Goal: Contribute content

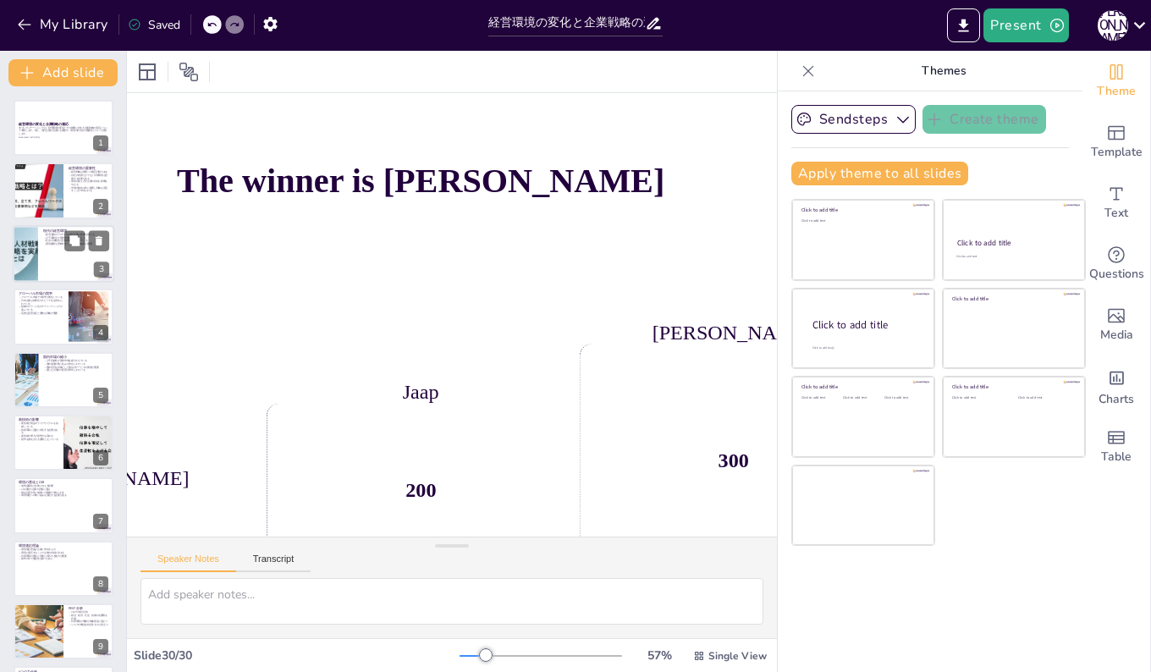
checkbox input "true"
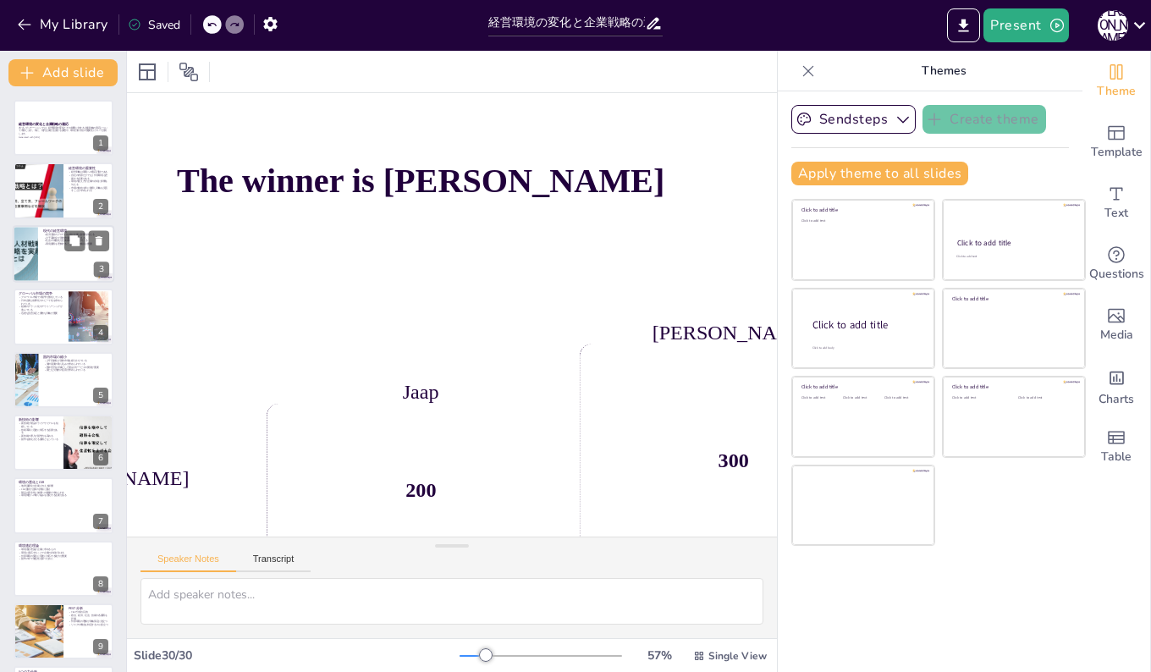
checkbox input "true"
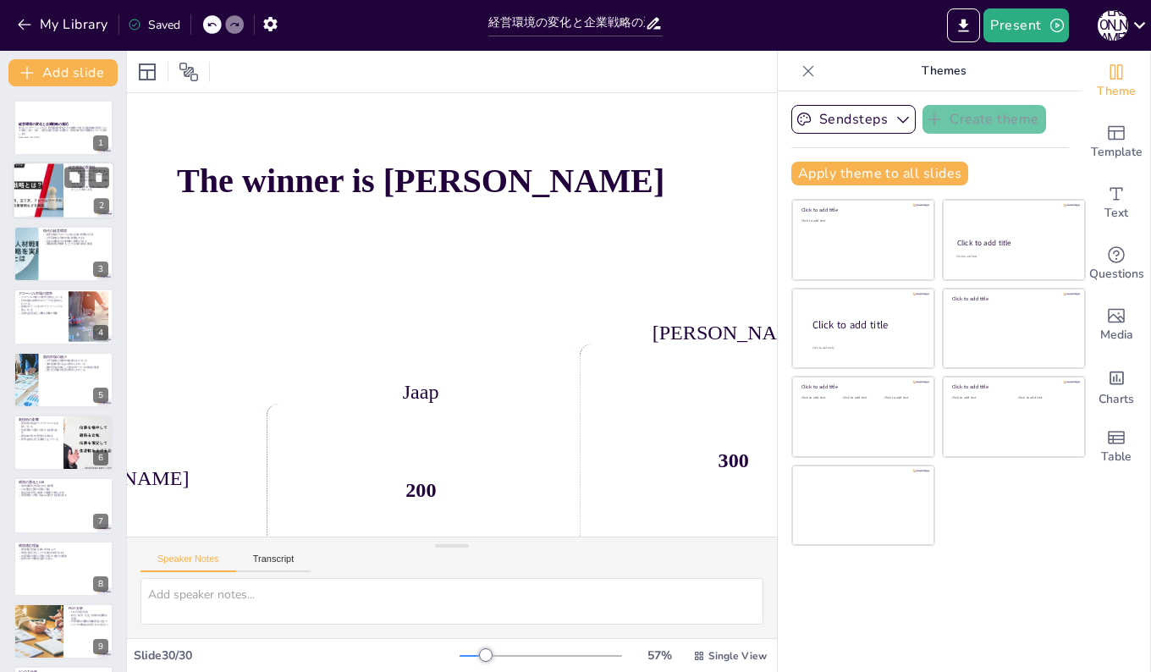
checkbox input "true"
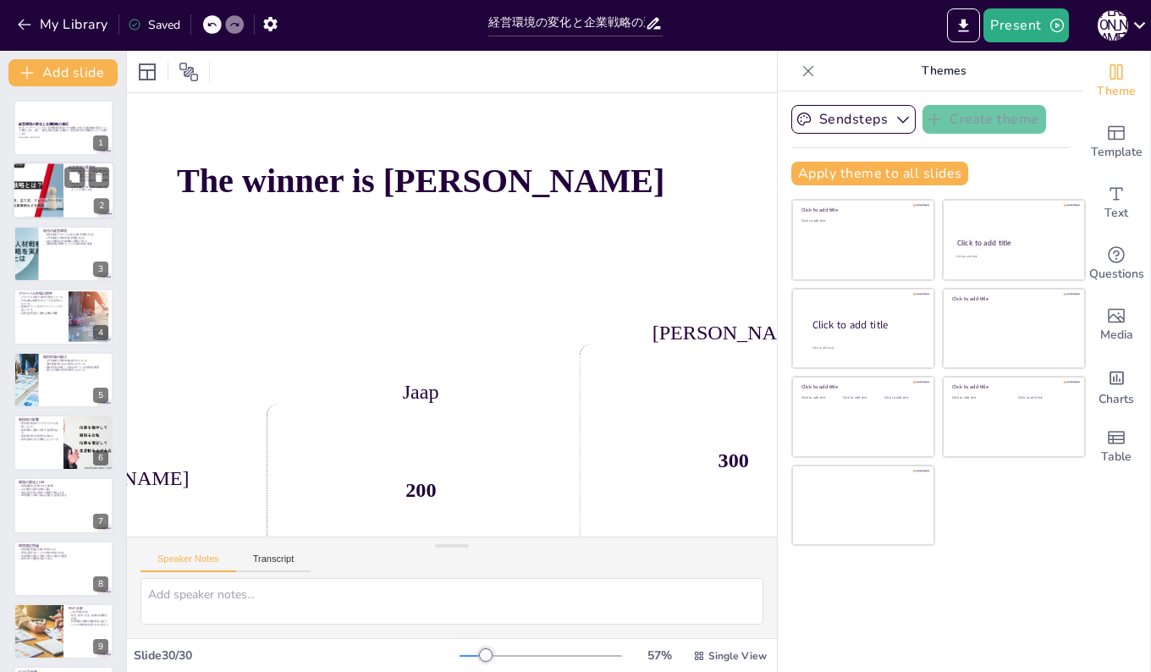
click at [52, 174] on div at bounding box center [37, 191] width 87 height 58
checkbox input "true"
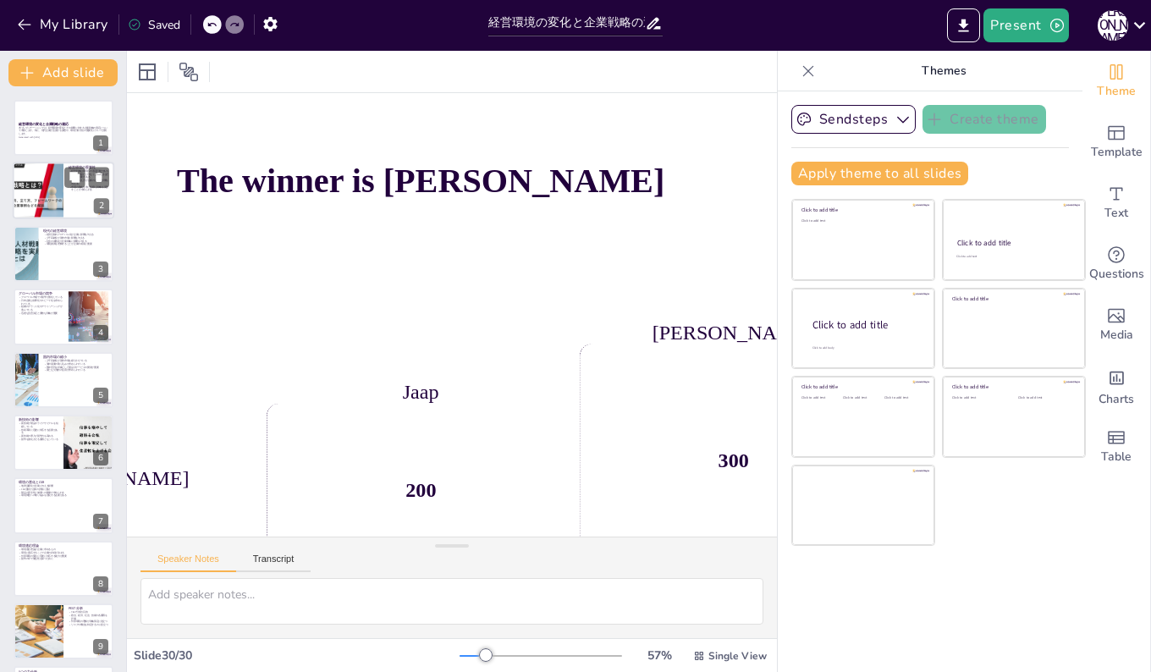
checkbox input "true"
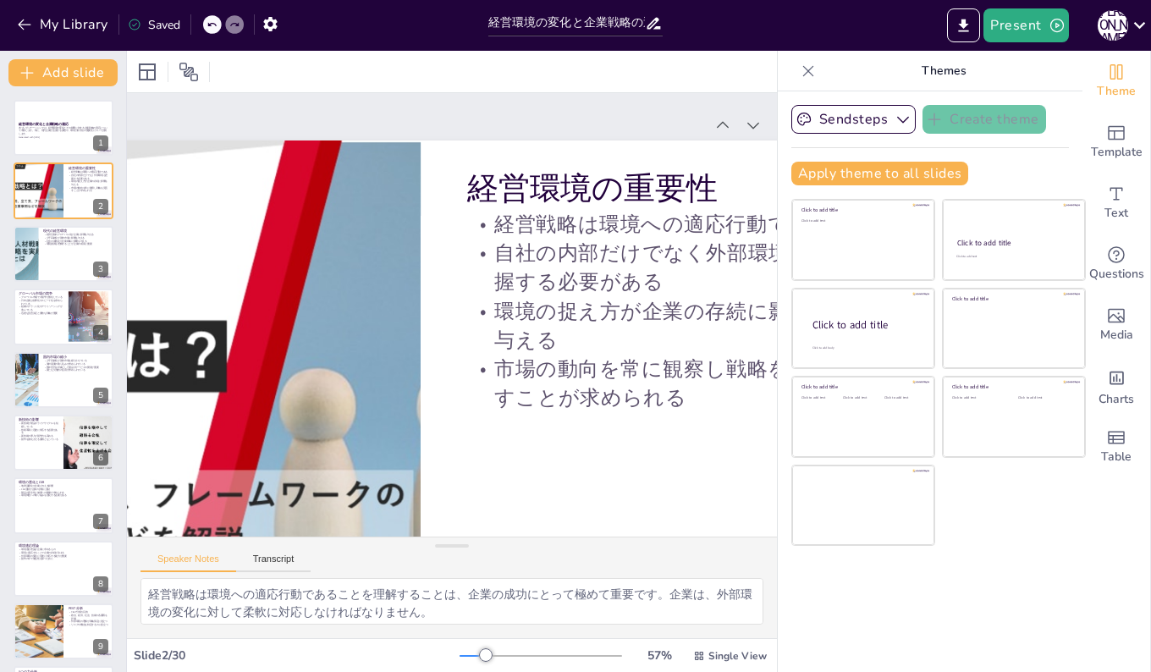
checkbox input "true"
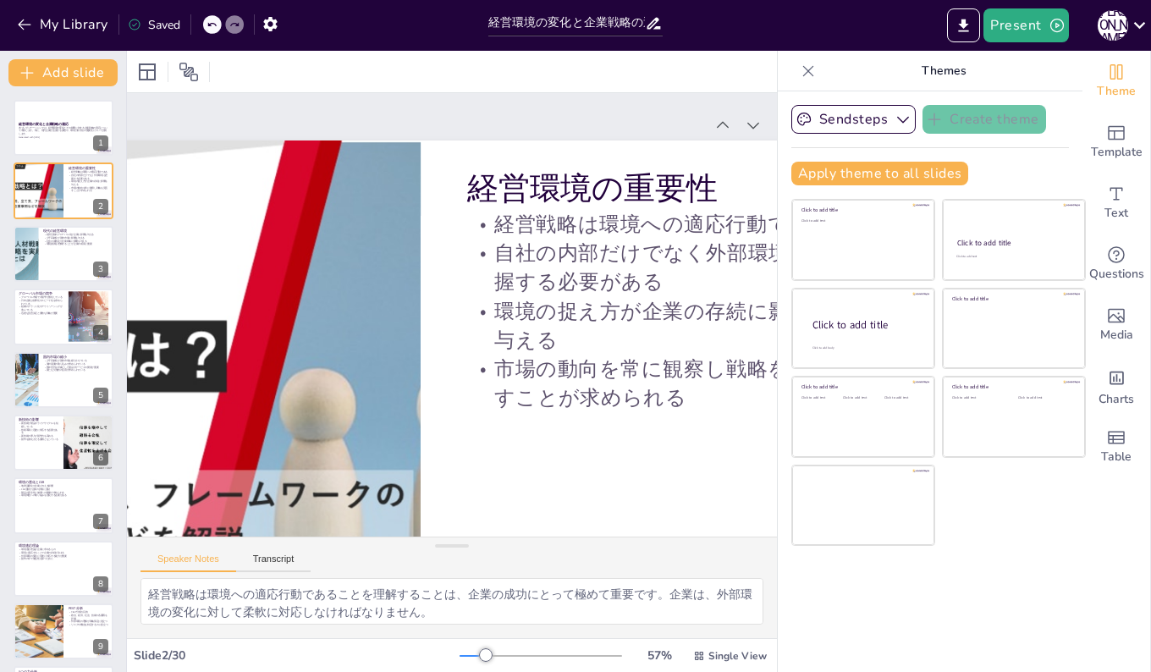
checkbox input "true"
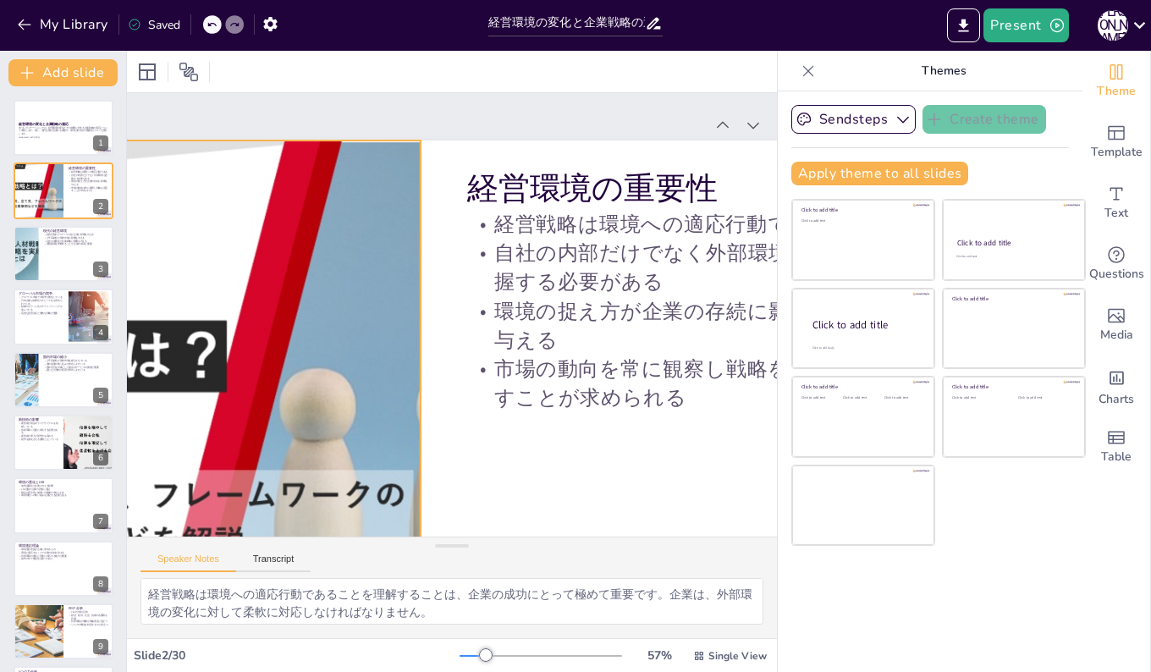
checkbox input "true"
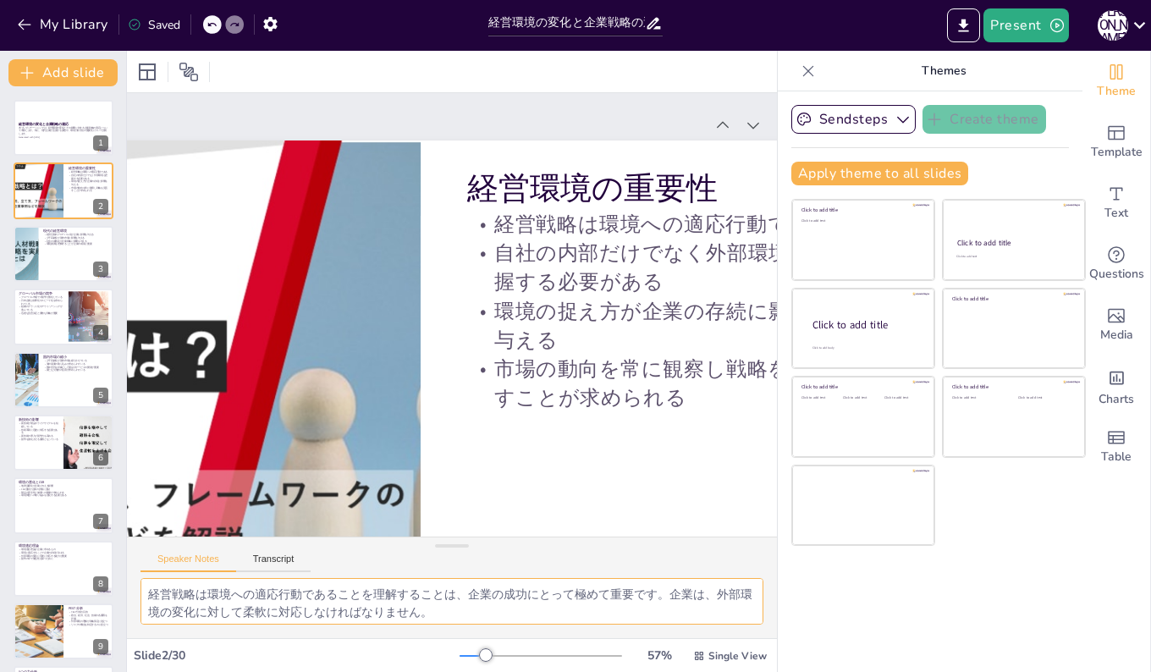
scroll to position [111, 0]
drag, startPoint x: 148, startPoint y: 592, endPoint x: 606, endPoint y: 611, distance: 458.2
click at [606, 611] on textarea "経営戦略は環境への適応行動であることを理解することは、企業の成功にとって極めて重要です。企業は、外部環境の変化に対して柔軟に対応しなければなりません。 外部環…" at bounding box center [451, 601] width 623 height 47
type textarea "経営戦略は環境への適応行動であることを理解することは、企業の成功にとって極めて重要です。企業は、外部環境の変化に対して柔軟に対応しなければなりません。 外部環…"
checkbox input "true"
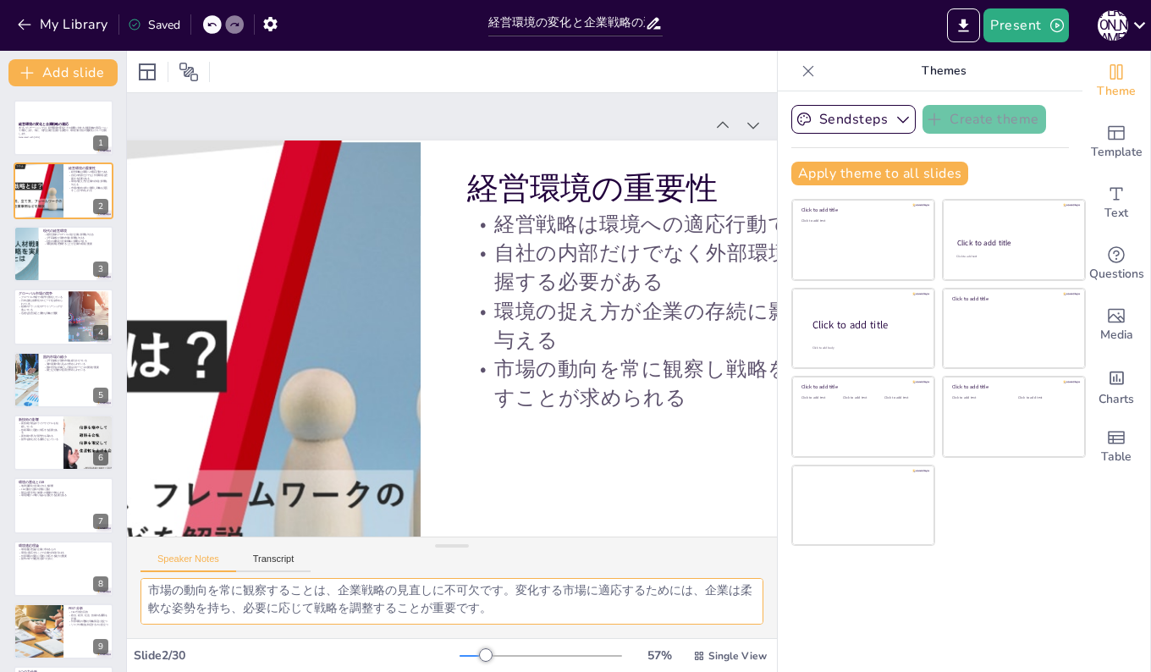
checkbox input "true"
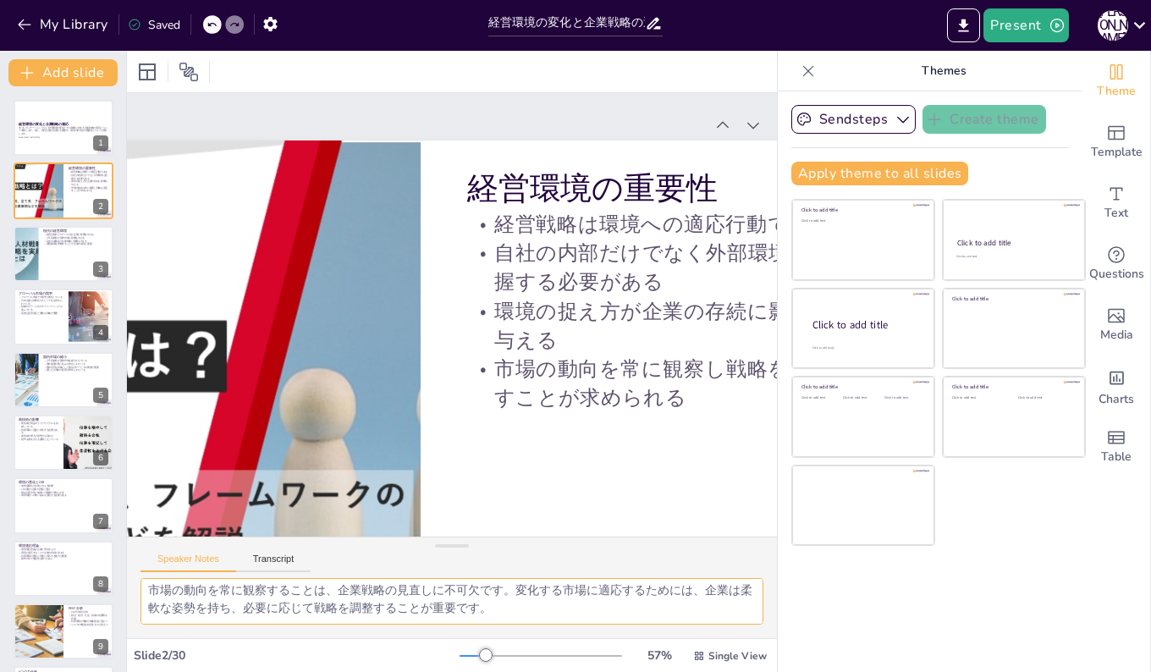
checkbox input "true"
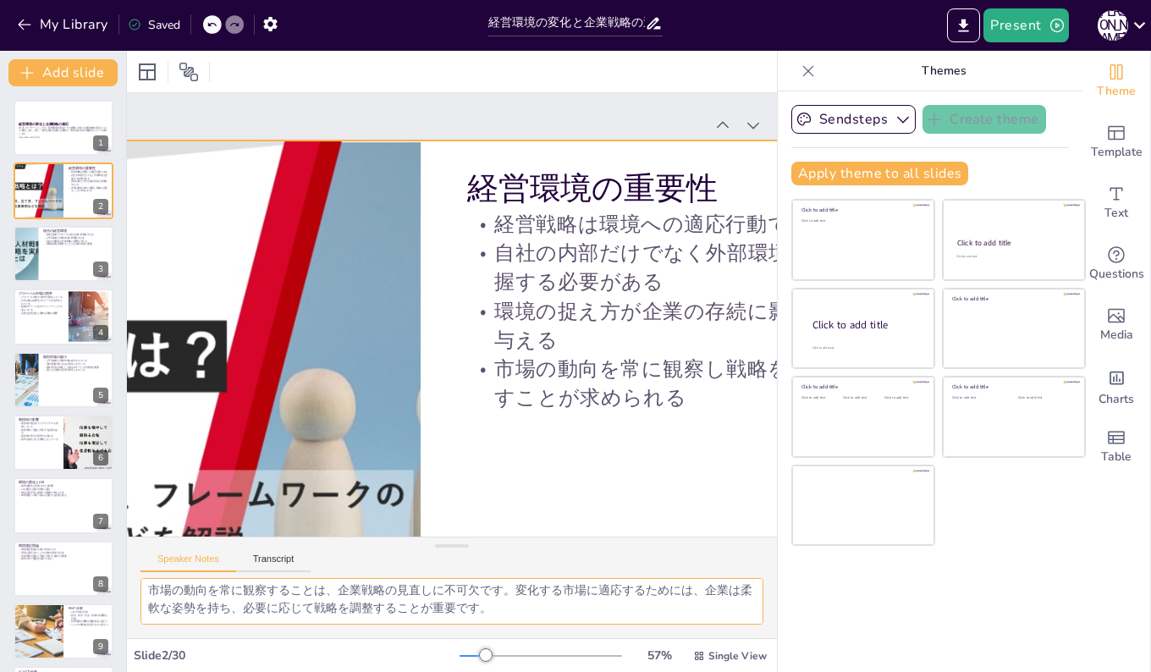
checkbox input "true"
click at [844, 583] on div "Sendsteps Create theme Apply theme to all slides Click to add title Click to ad…" at bounding box center [930, 381] width 305 height 580
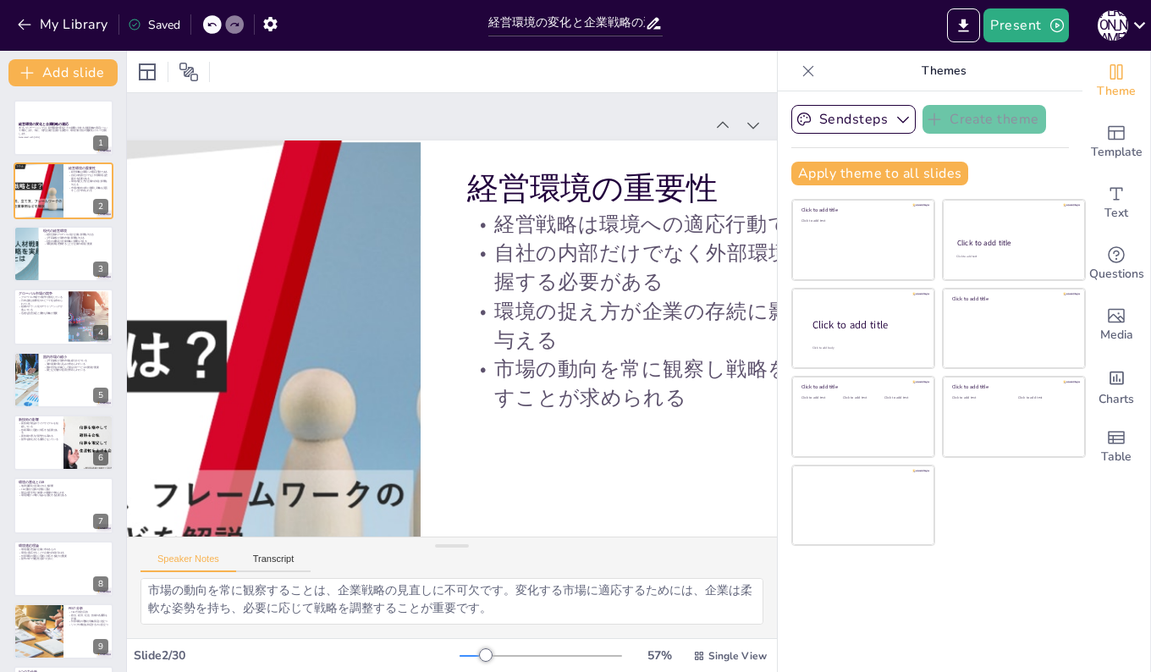
checkbox input "true"
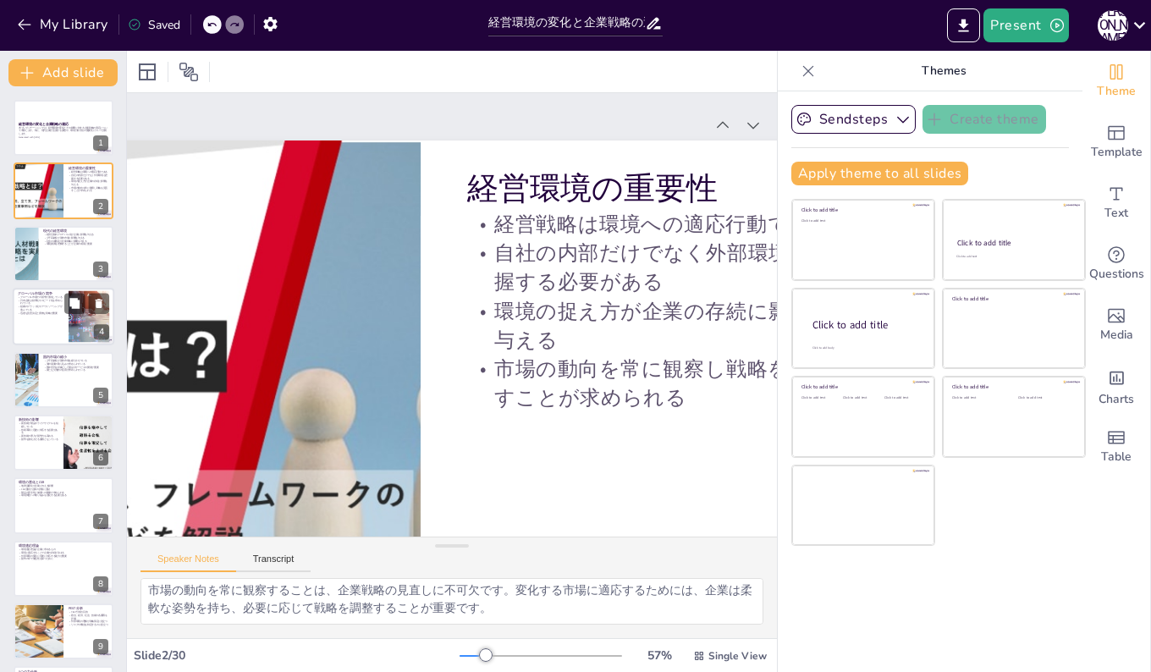
checkbox input "true"
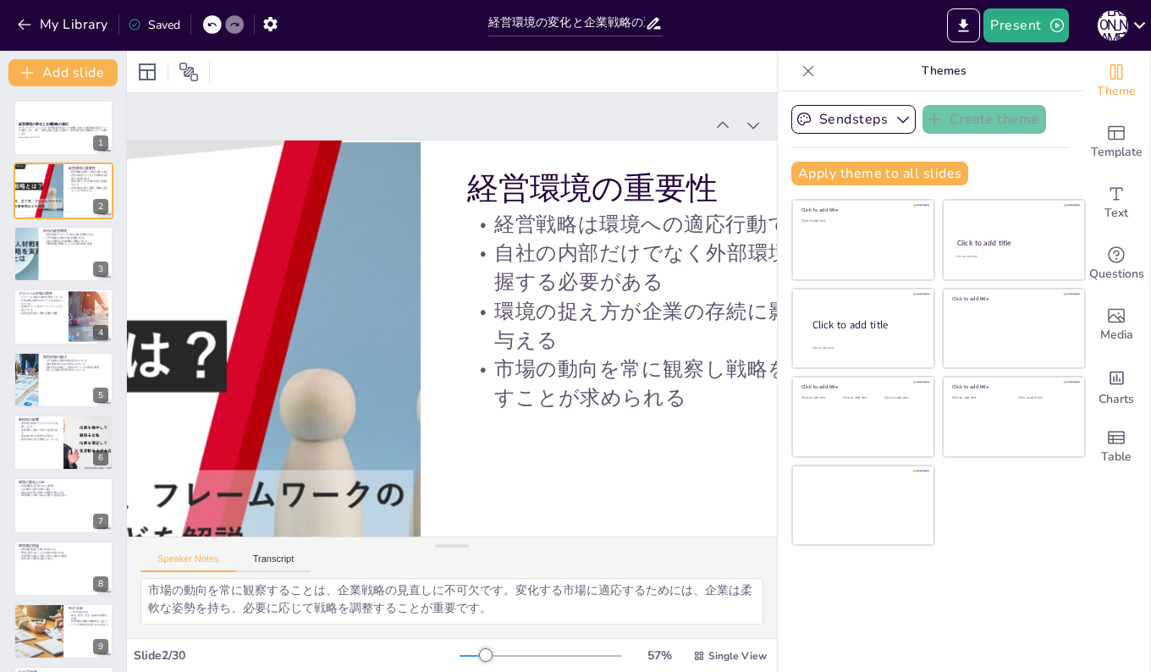
checkbox input "true"
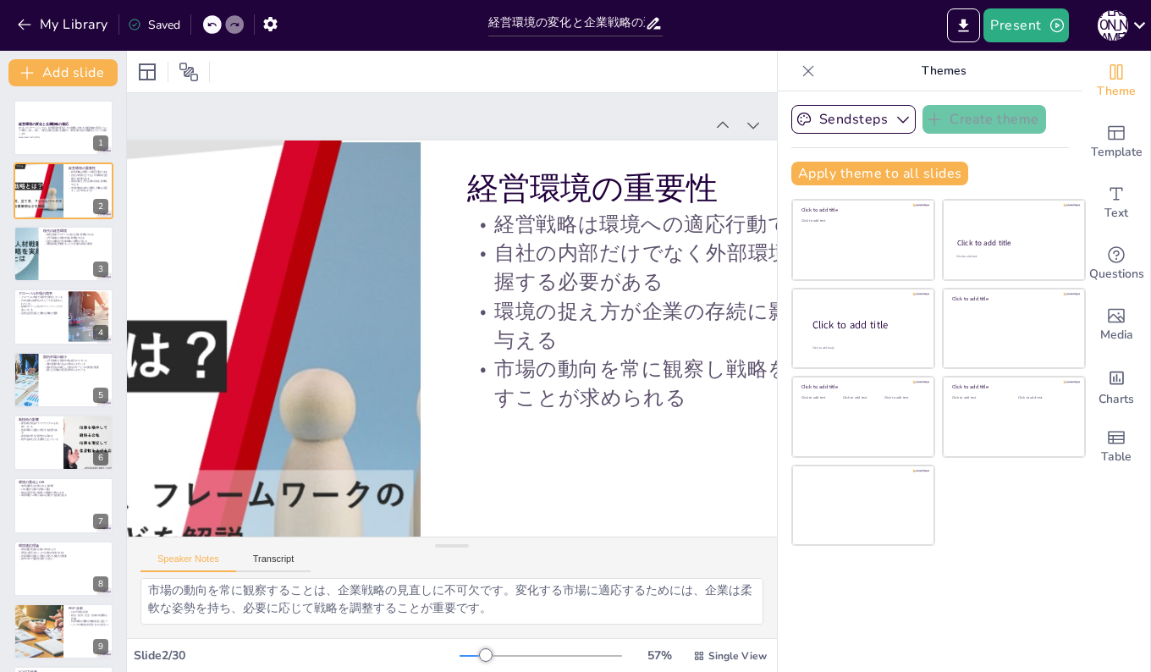
checkbox input "true"
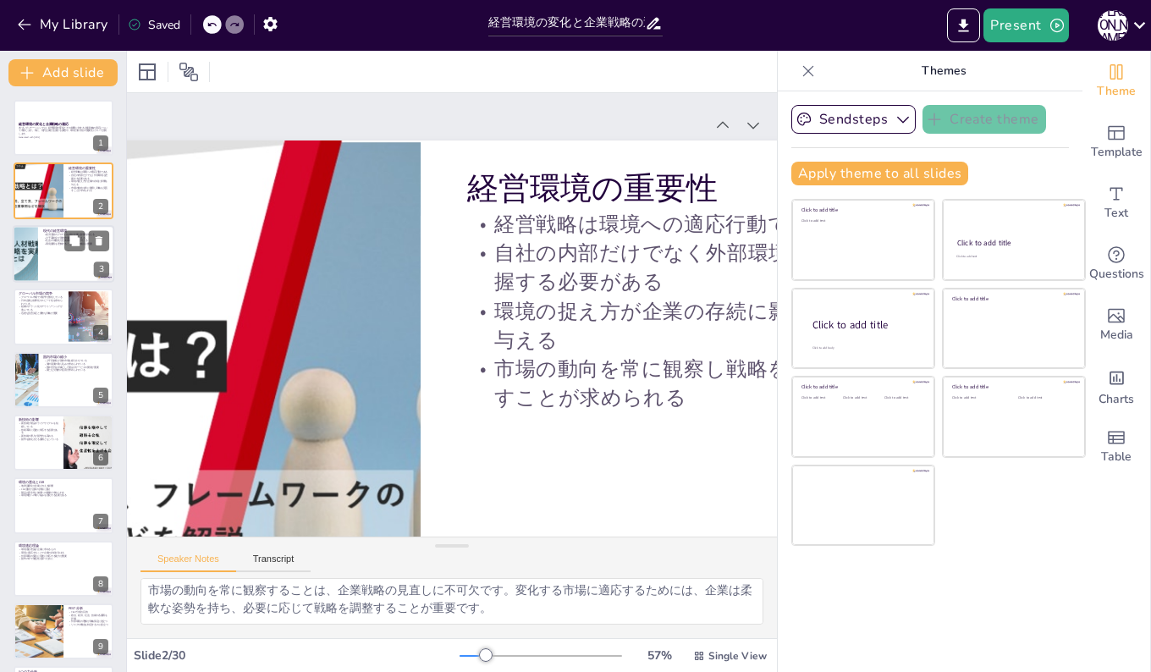
checkbox input "true"
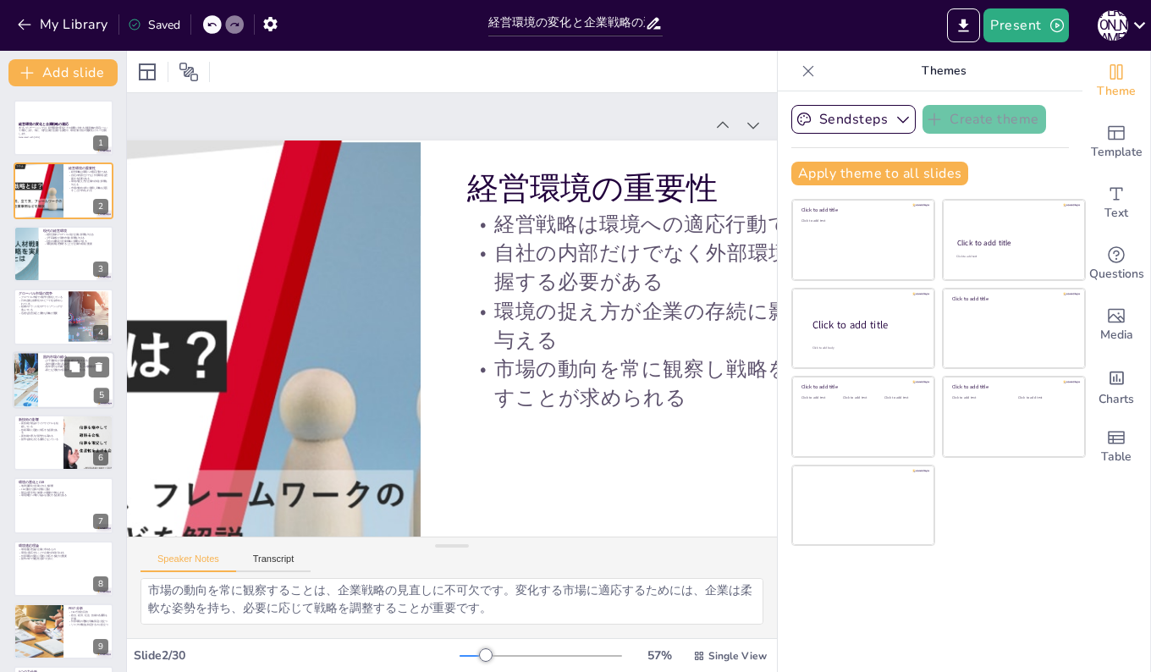
checkbox input "true"
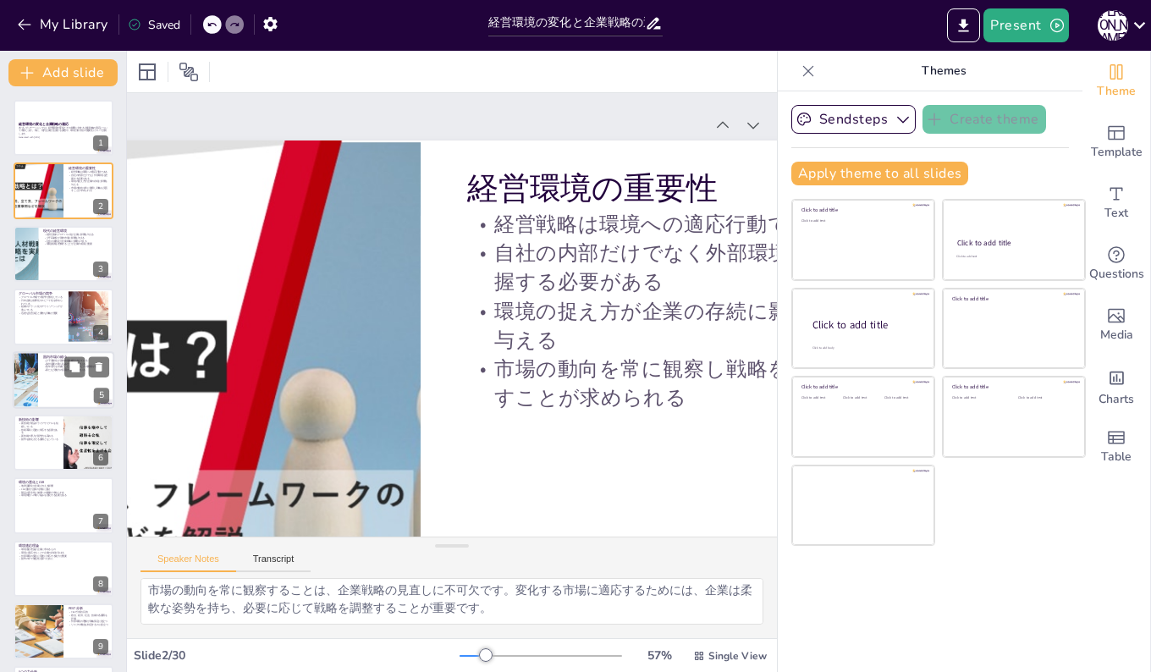
checkbox input "true"
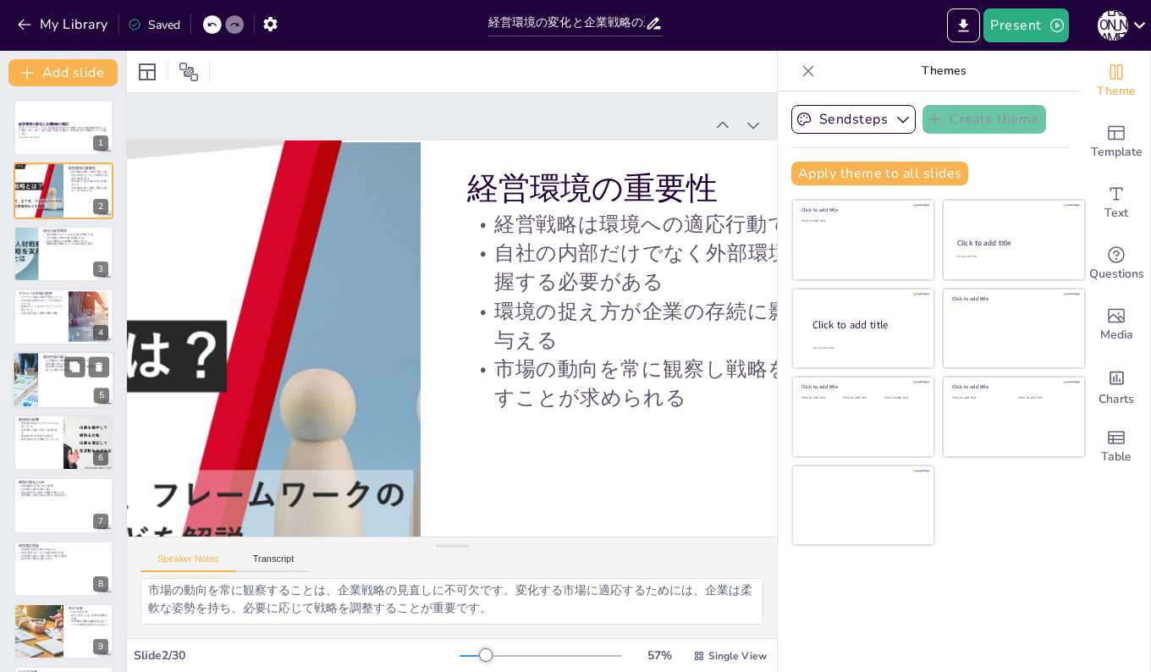
checkbox input "true"
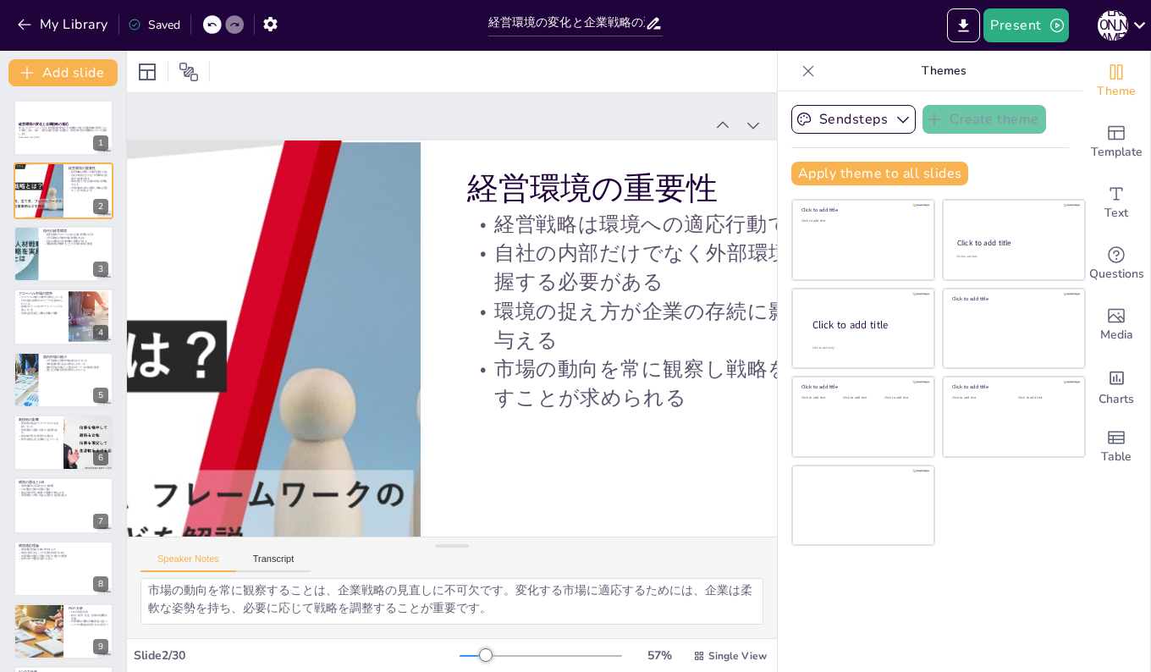
checkbox input "true"
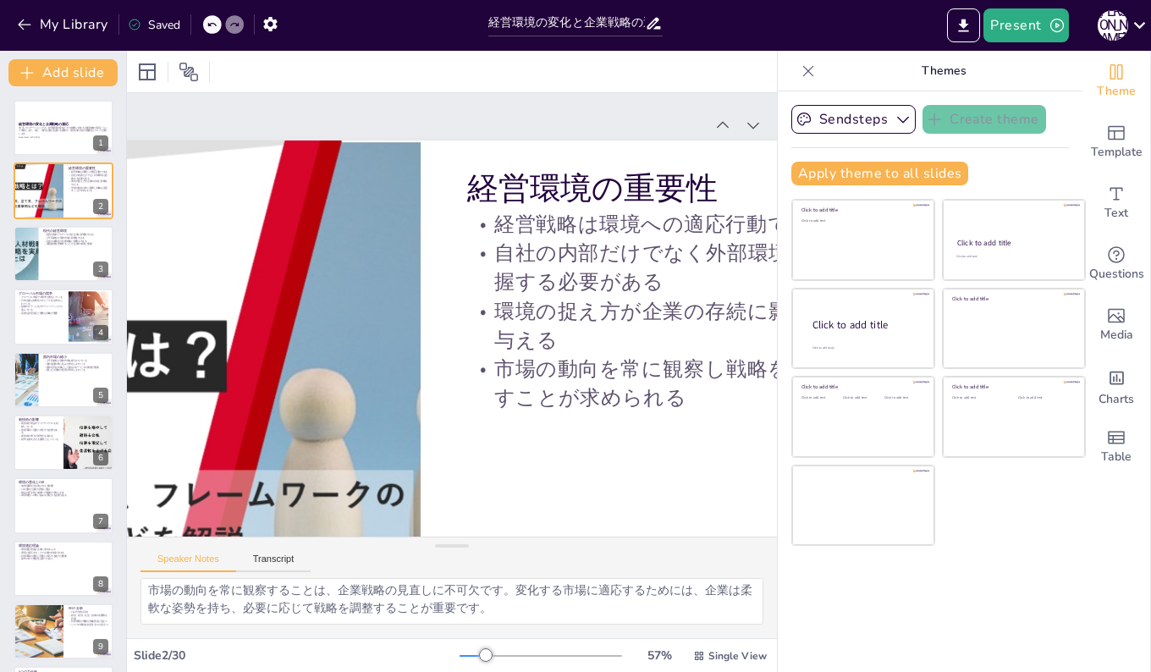
checkbox input "true"
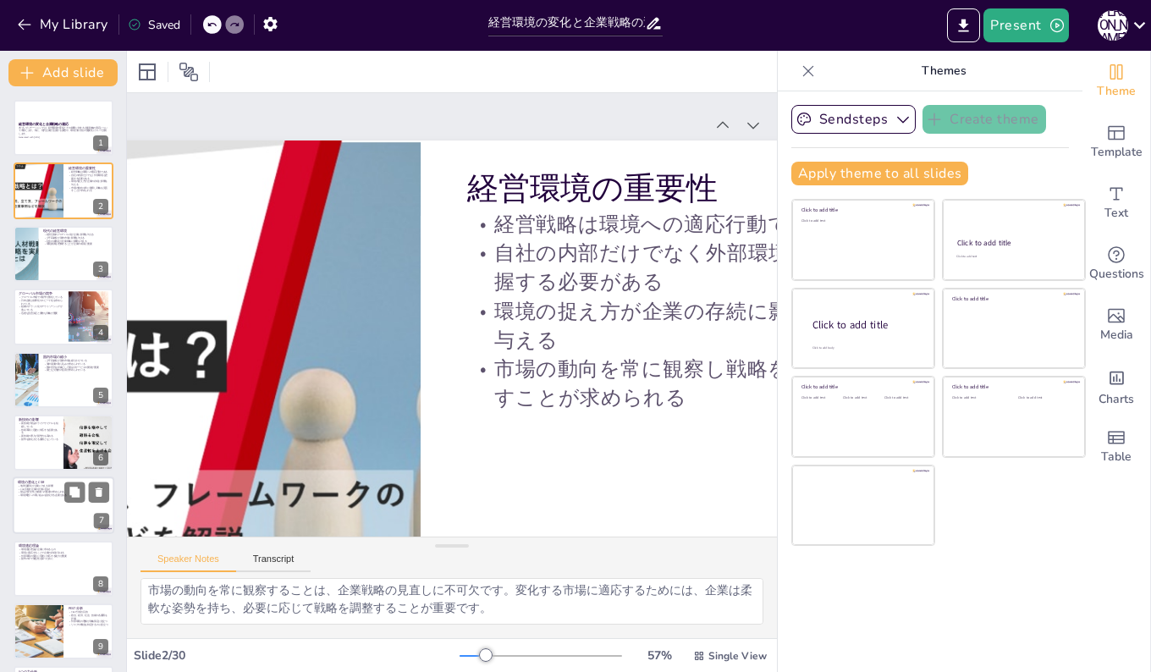
checkbox input "true"
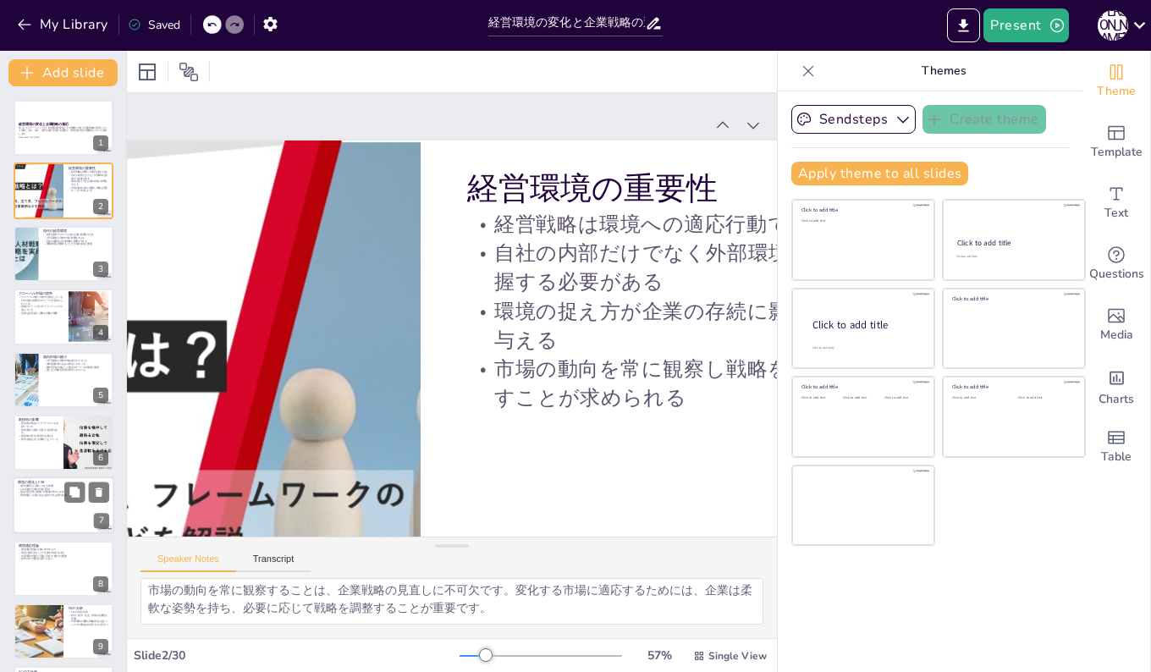
checkbox input "true"
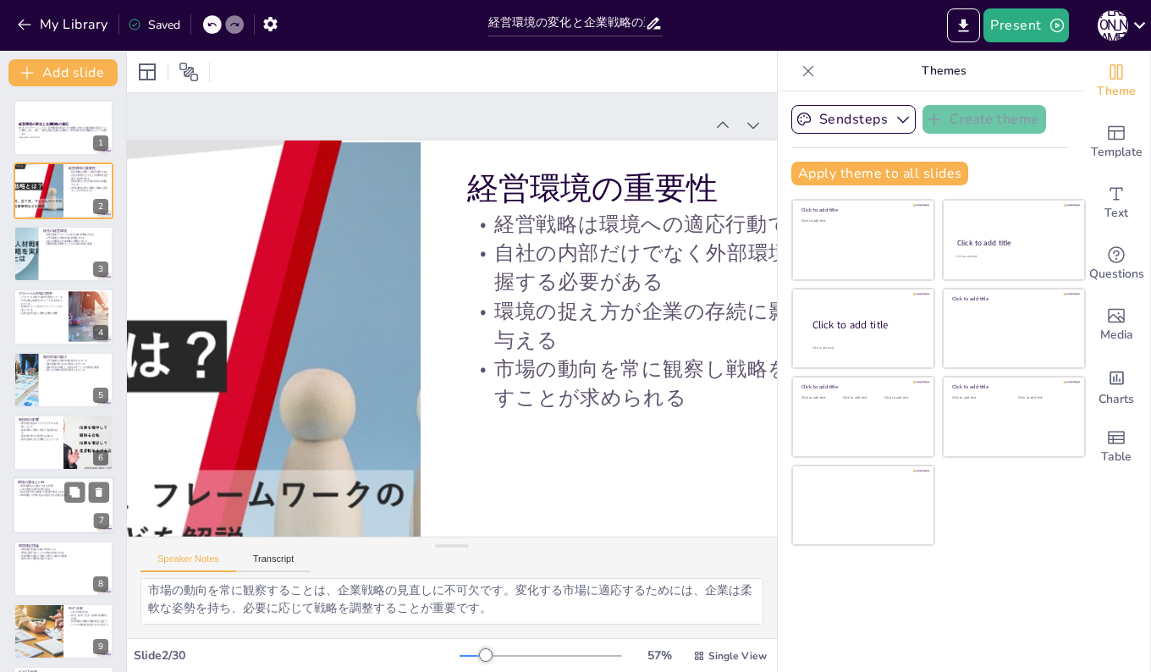
checkbox input "true"
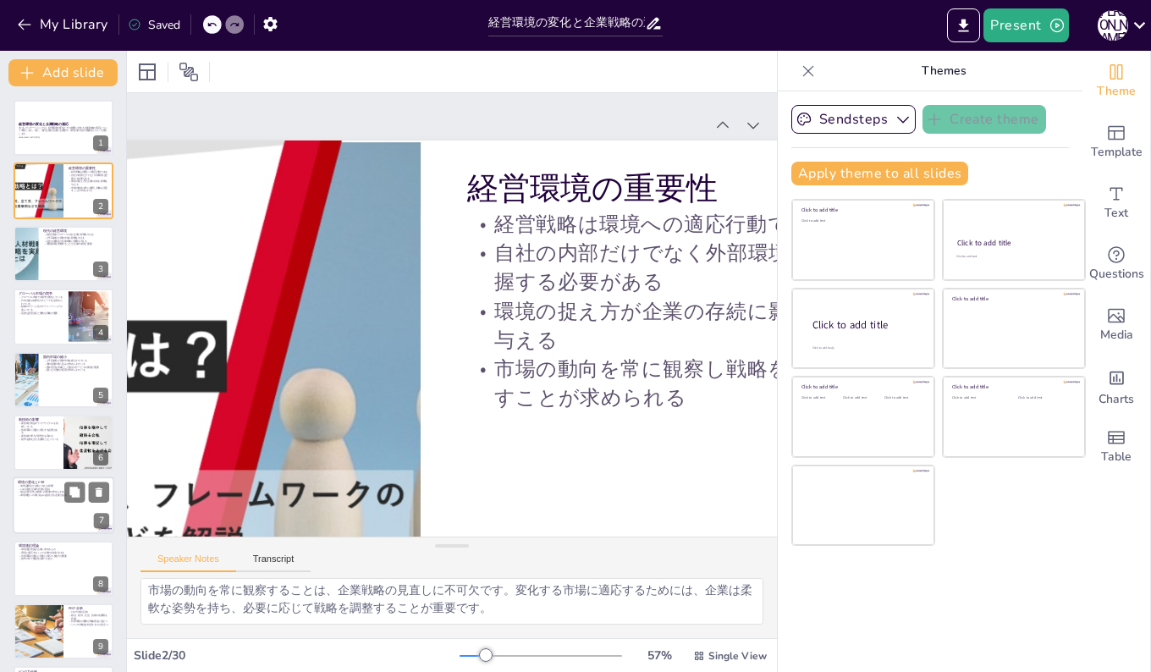
checkbox input "true"
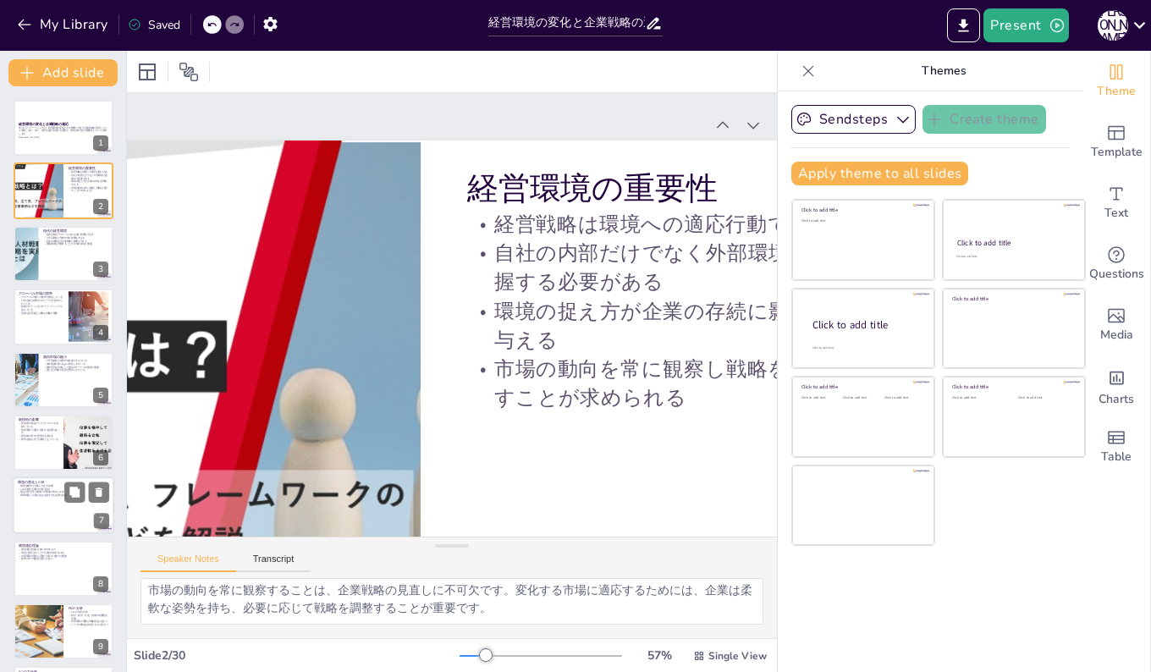
click at [57, 500] on div at bounding box center [64, 506] width 102 height 58
checkbox input "true"
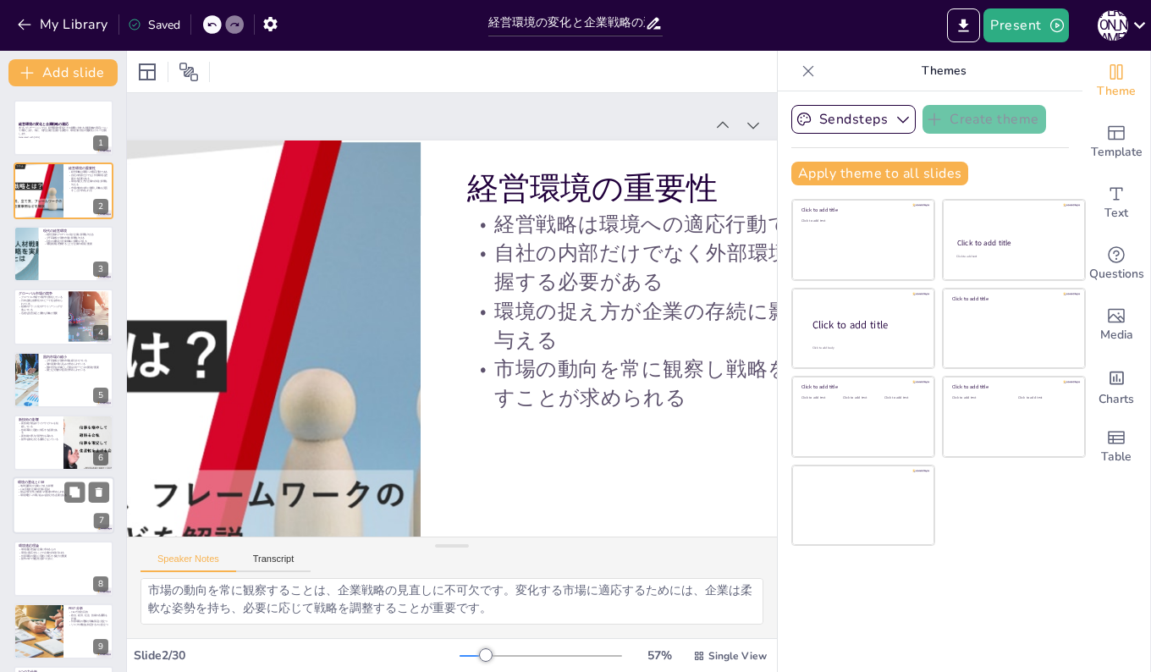
checkbox input "true"
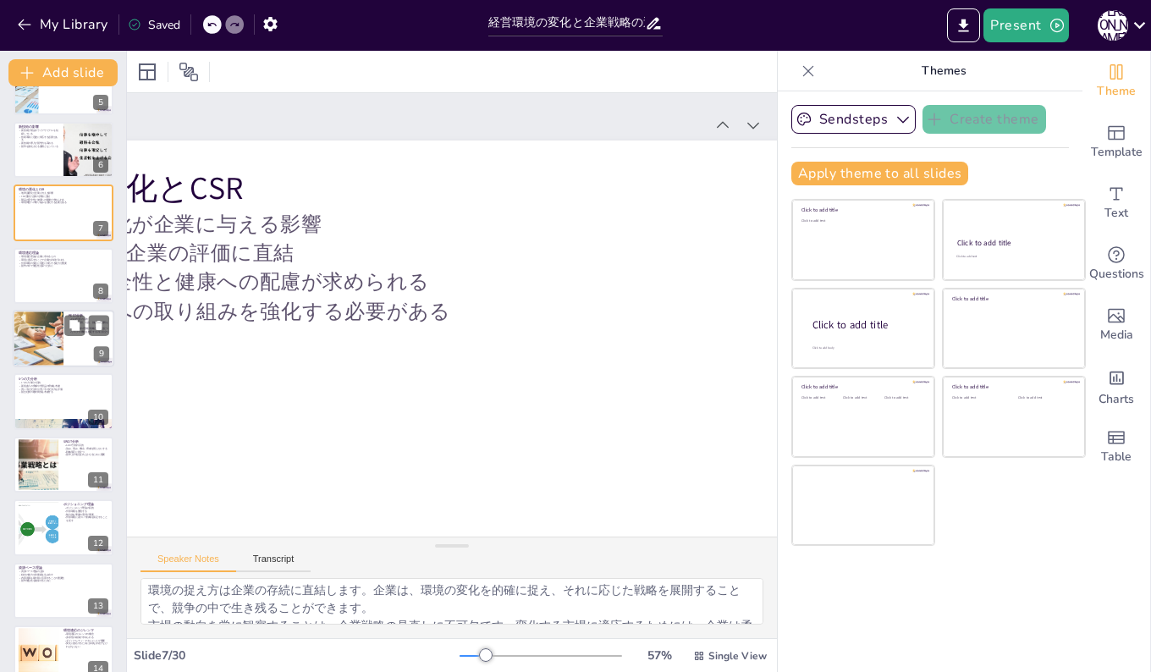
scroll to position [295, 0]
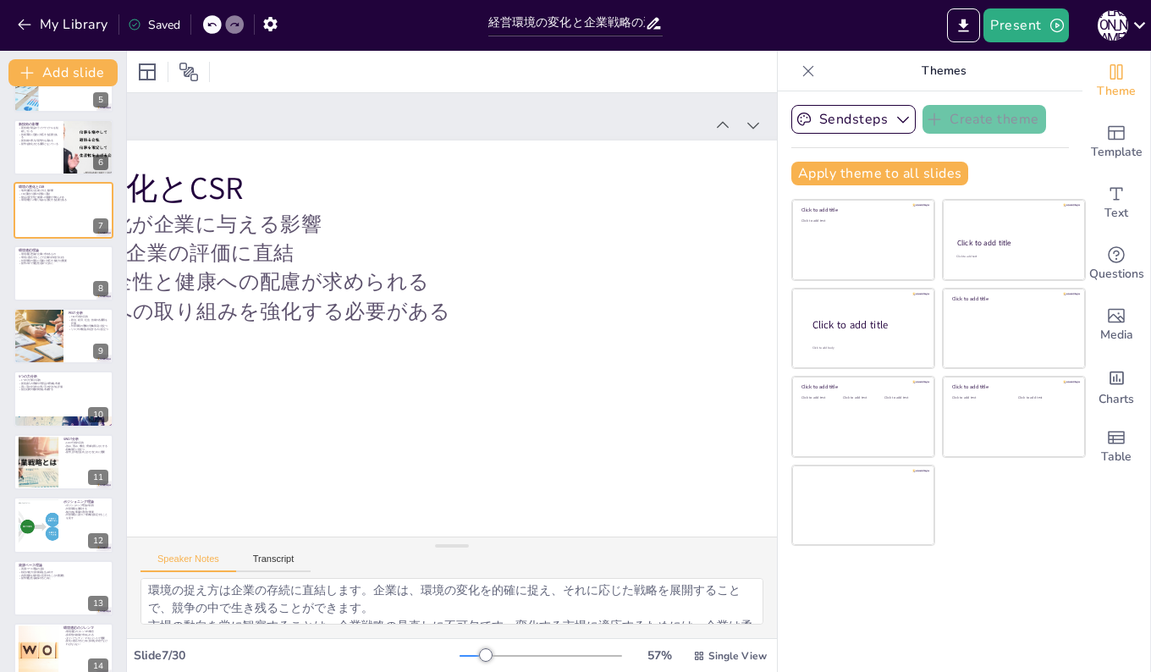
checkbox input "true"
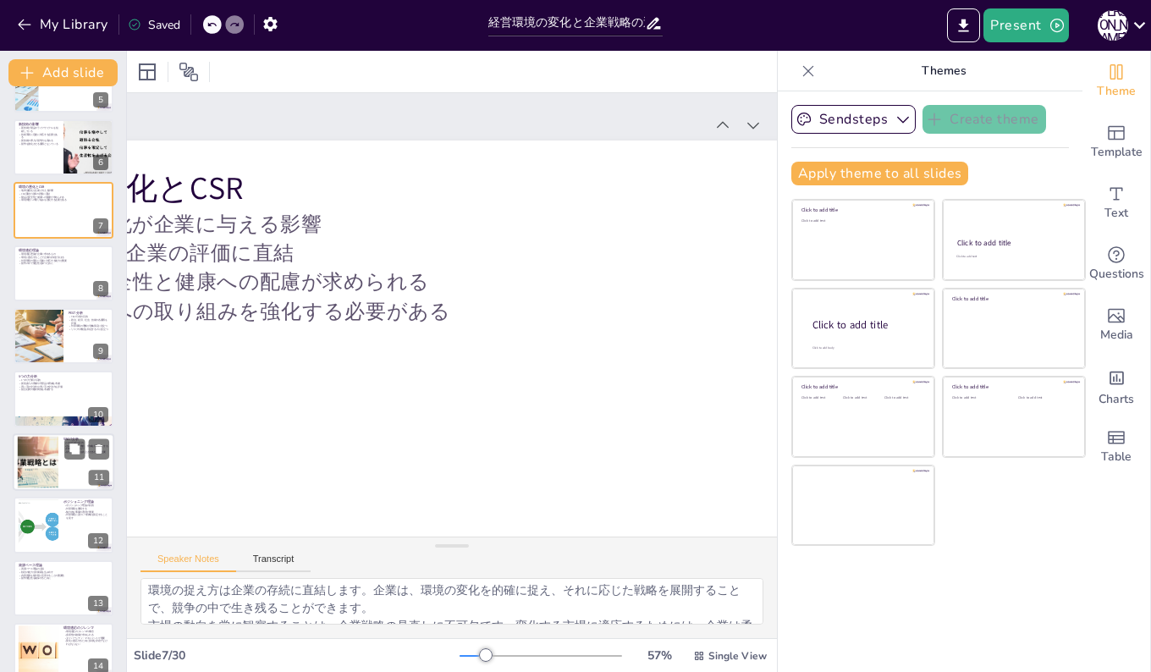
checkbox input "true"
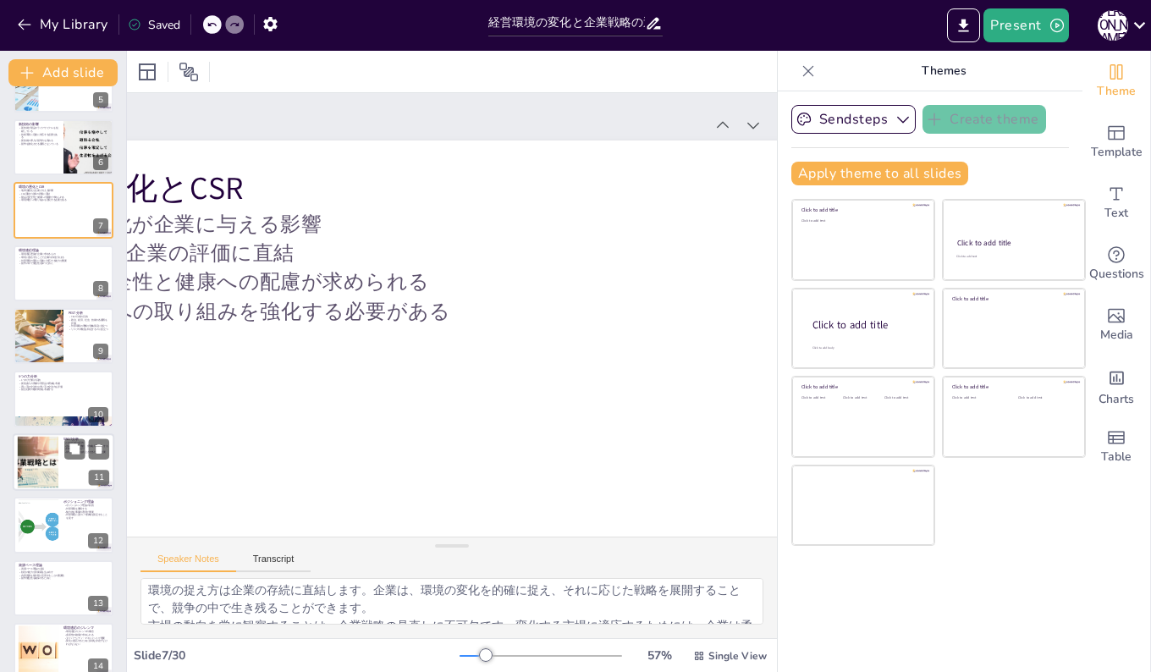
checkbox input "true"
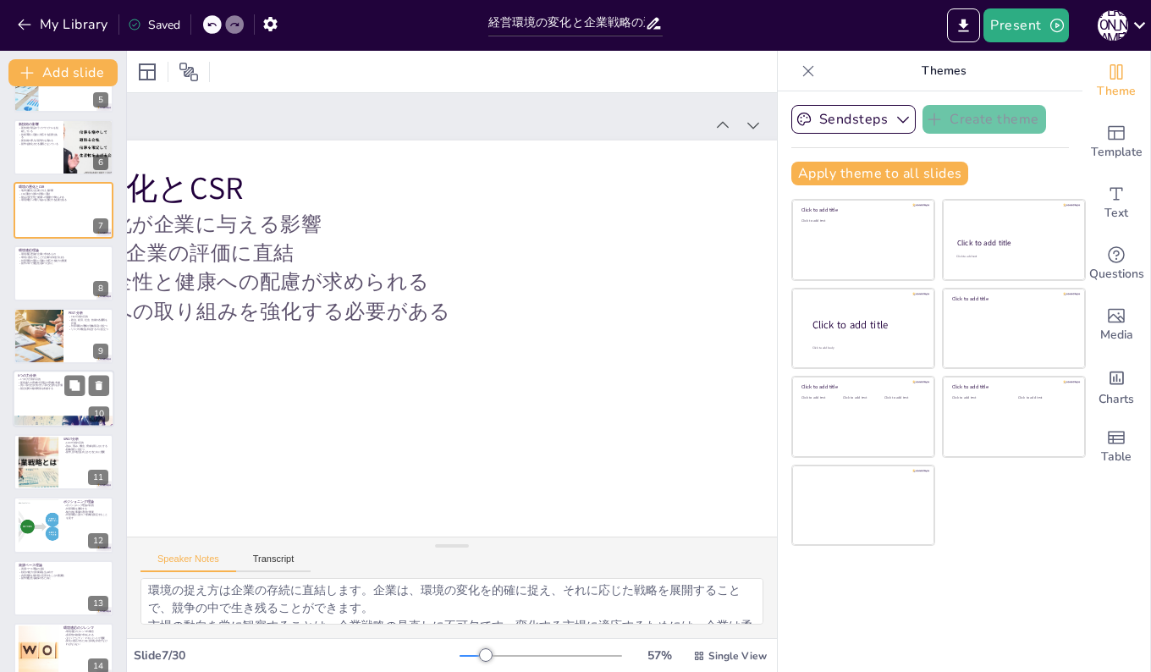
checkbox input "true"
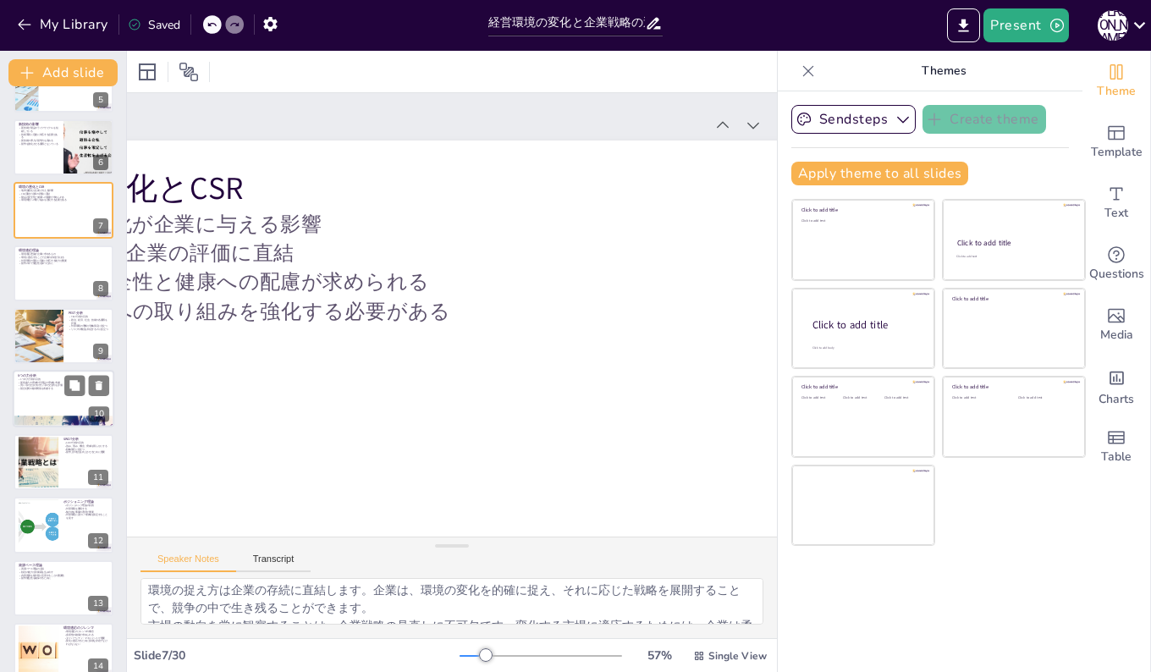
checkbox input "true"
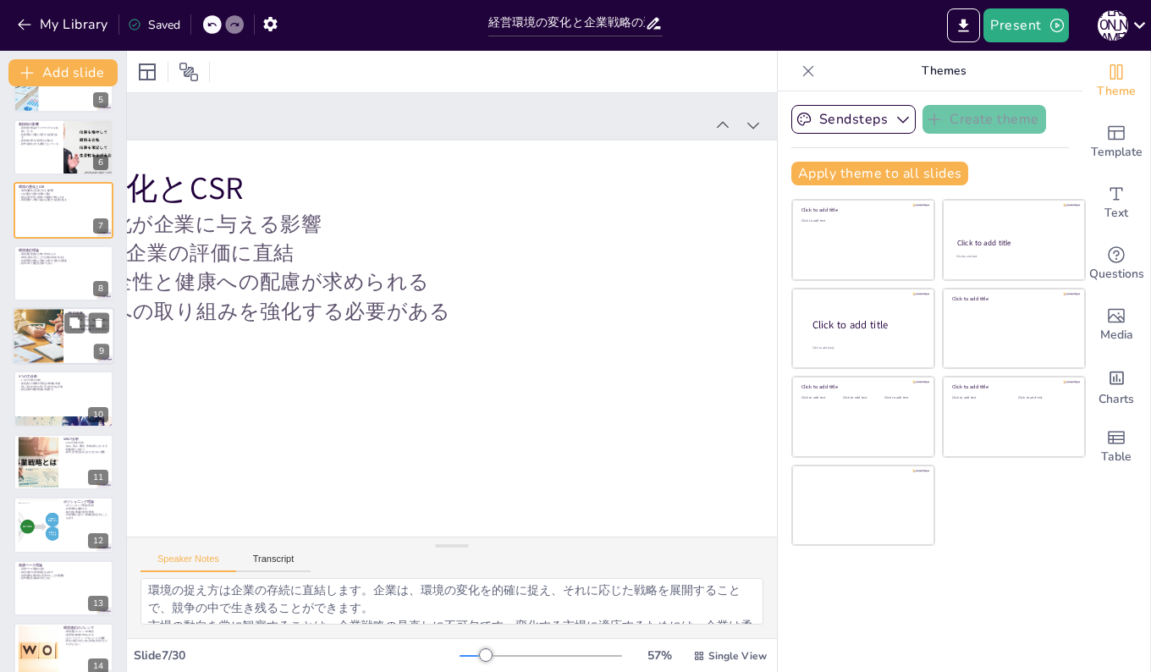
checkbox input "true"
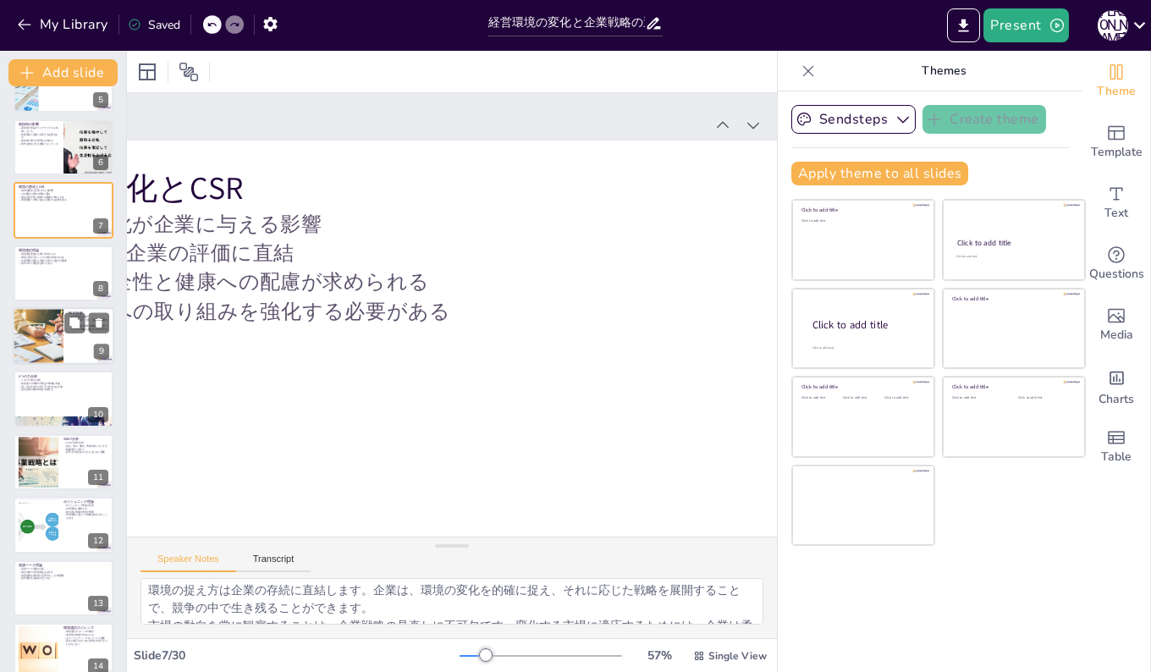
checkbox input "true"
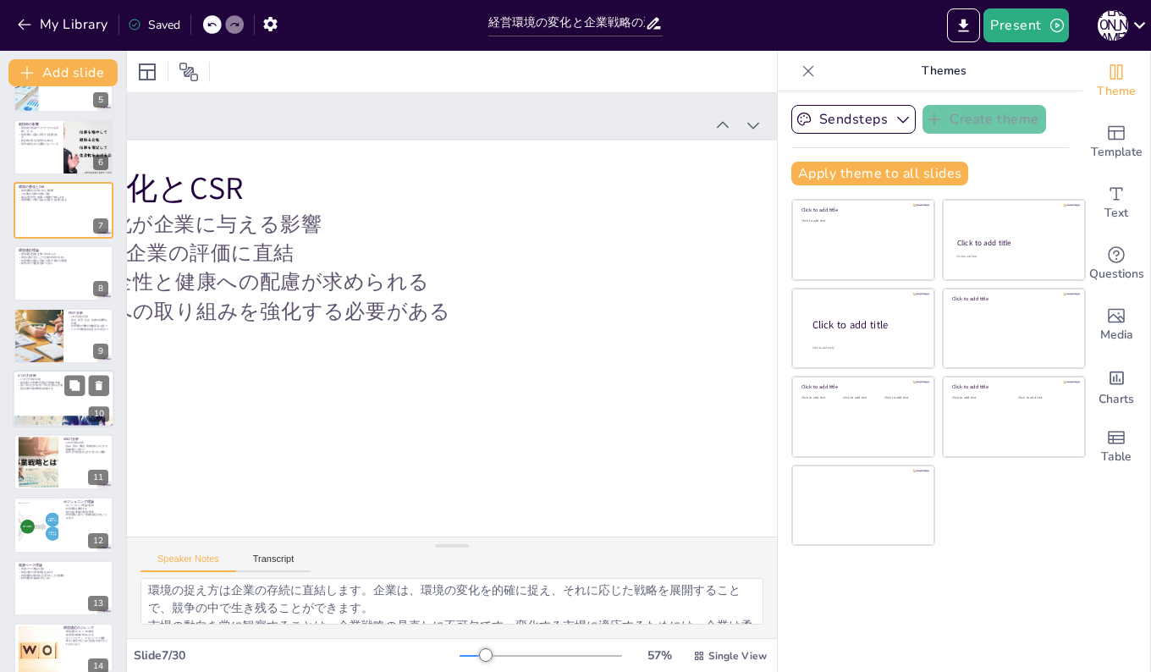
checkbox input "true"
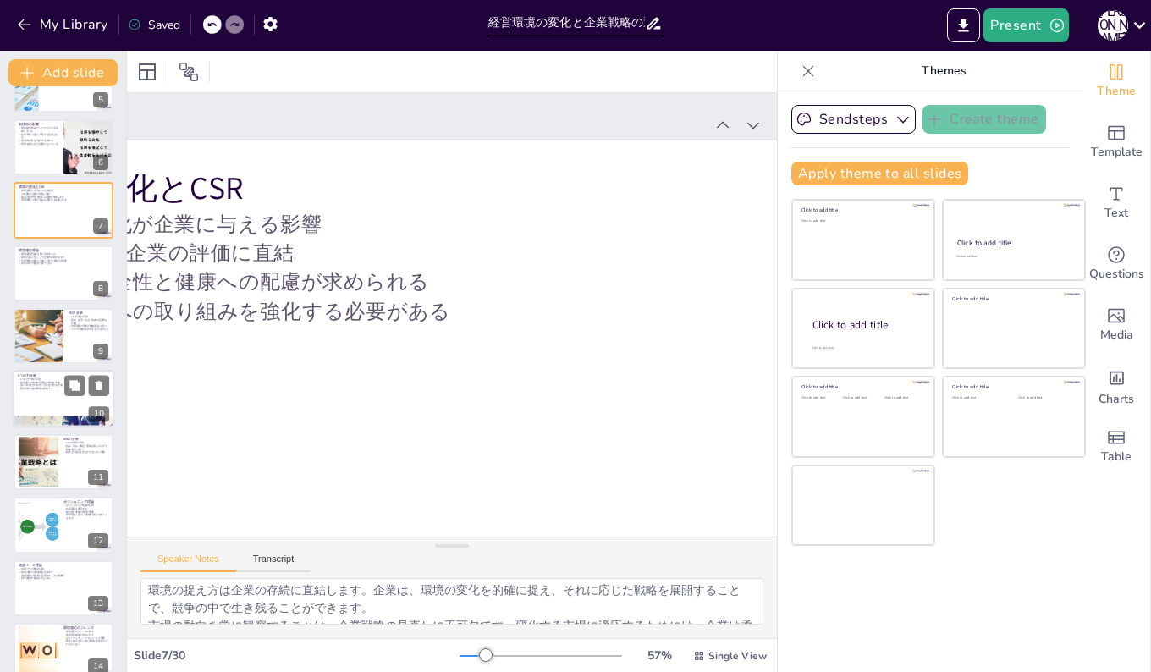
checkbox input "true"
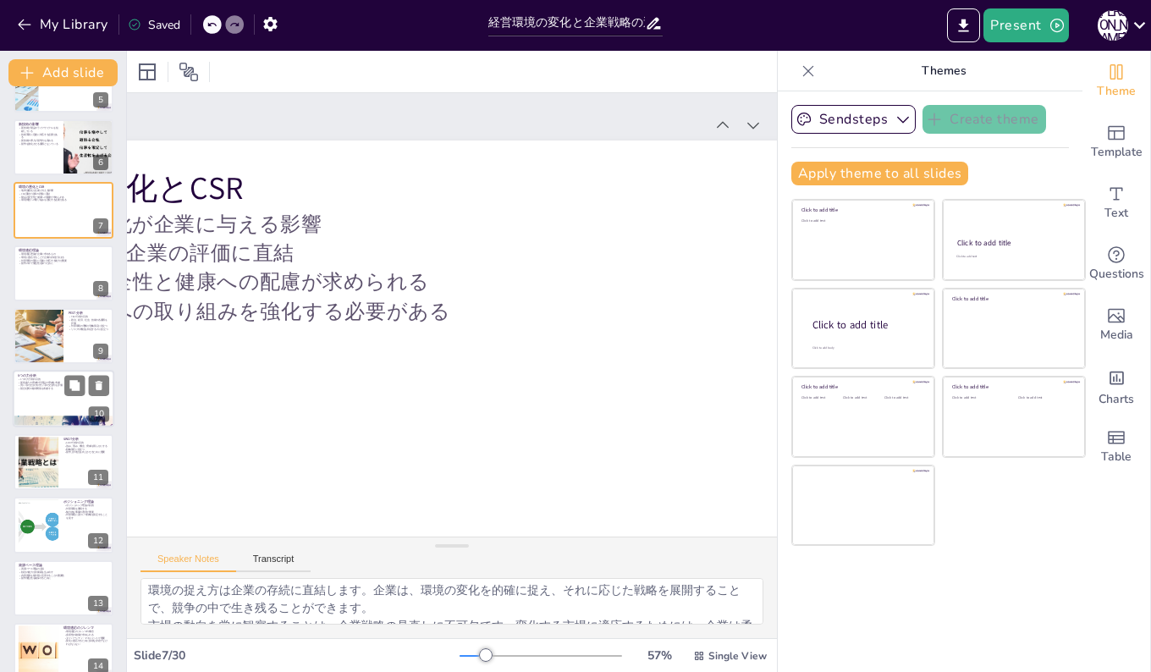
click at [46, 392] on div at bounding box center [64, 400] width 102 height 58
checkbox input "true"
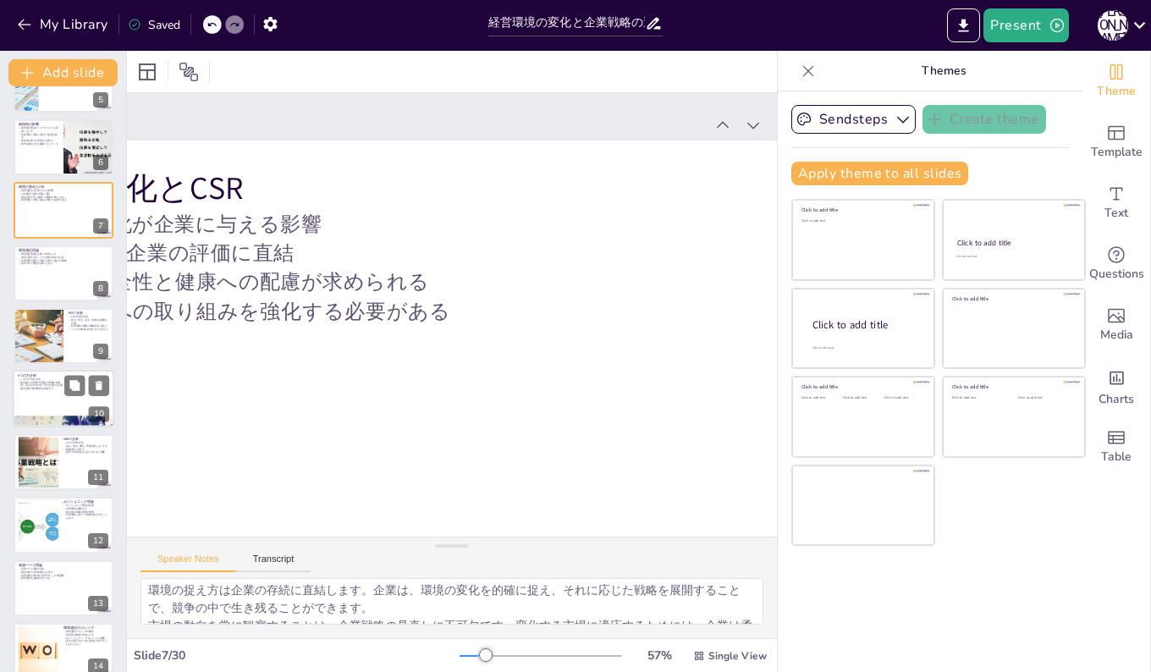
checkbox input "true"
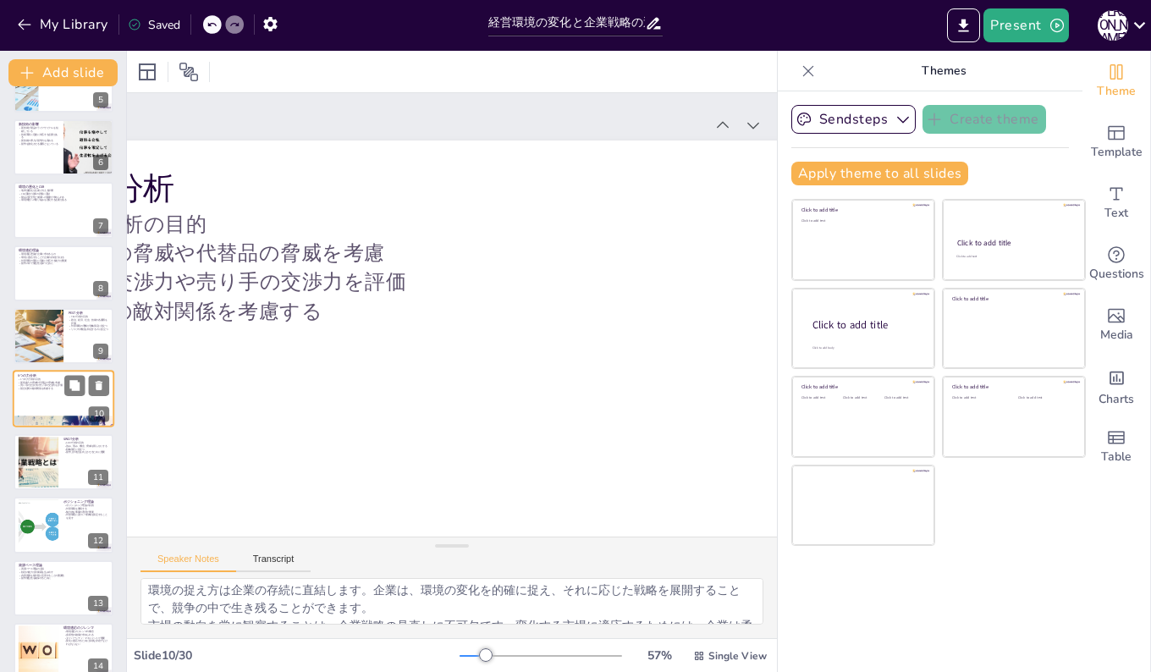
scroll to position [111, 0]
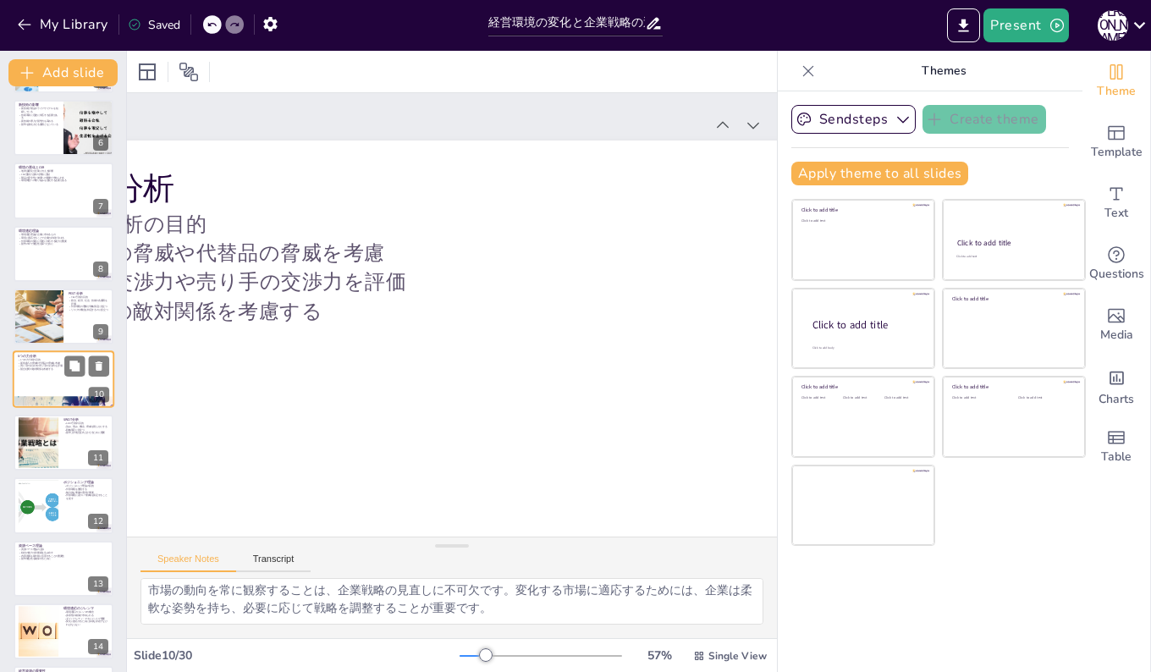
checkbox input "true"
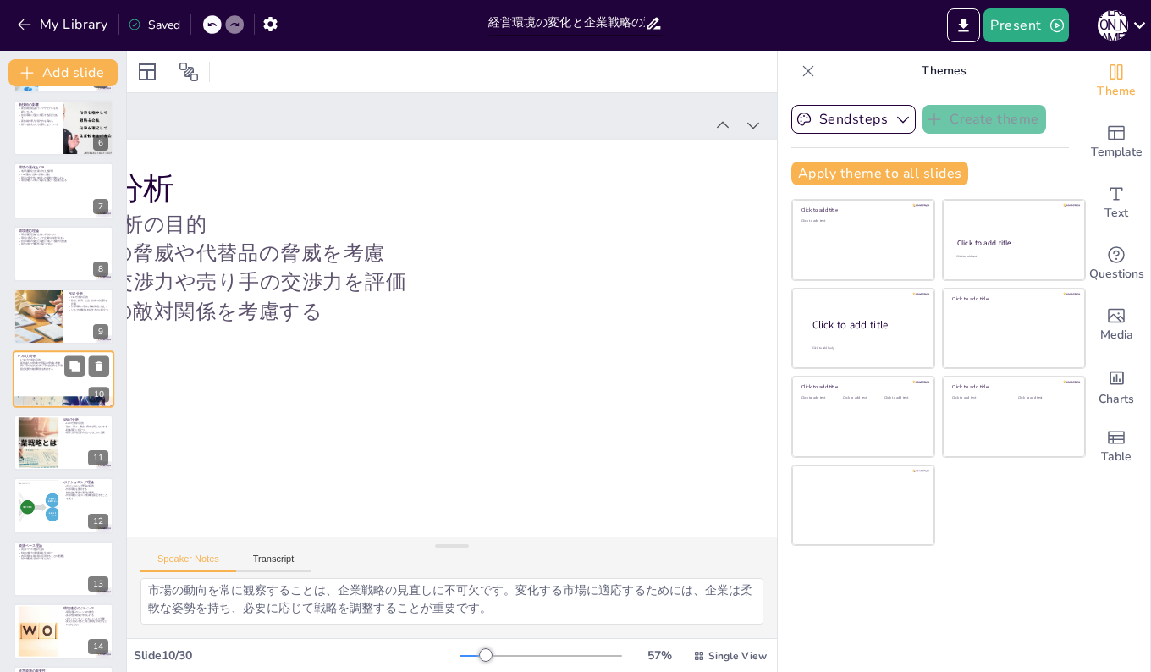
checkbox input "true"
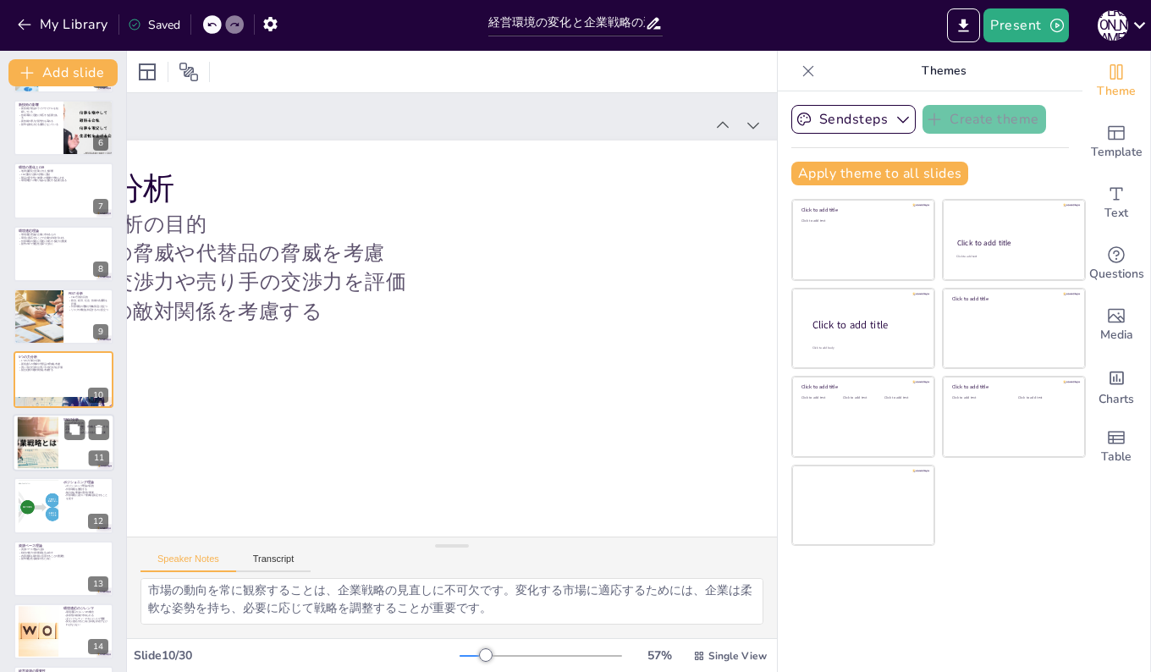
checkbox input "true"
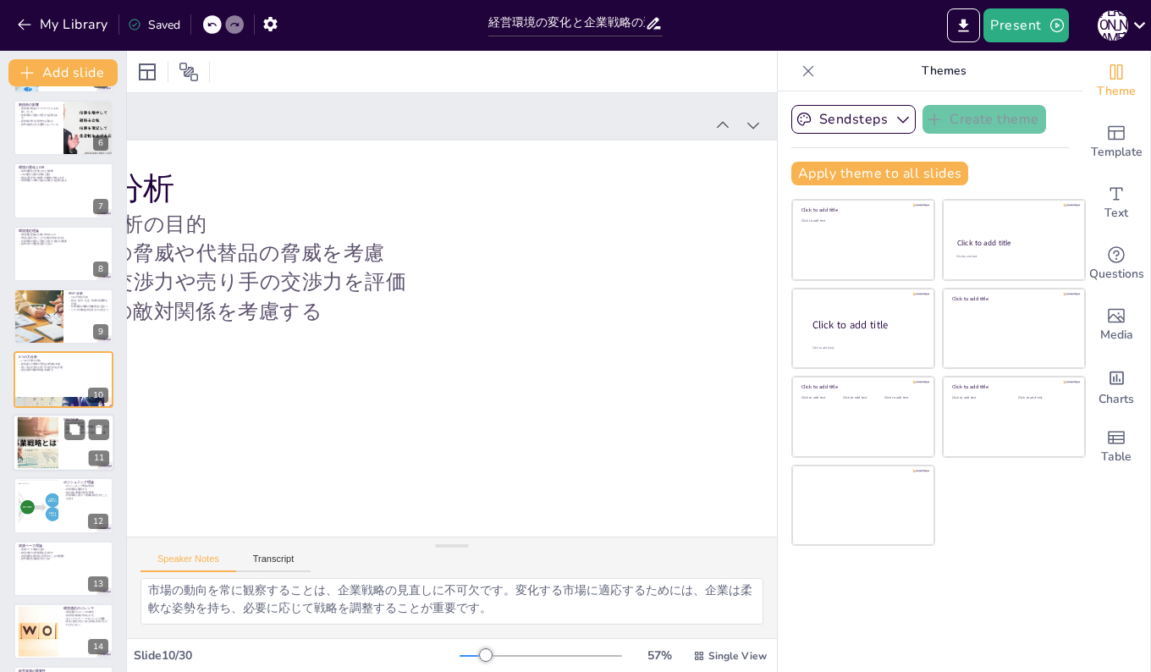
checkbox input "true"
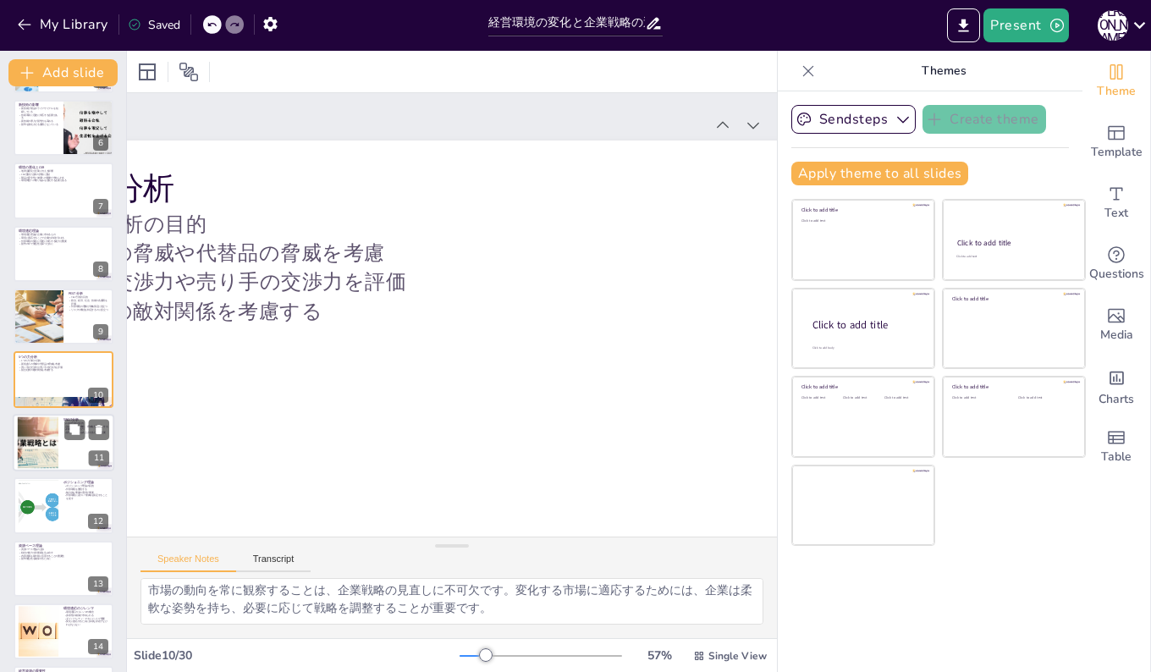
click at [48, 441] on div at bounding box center [38, 442] width 90 height 52
checkbox input "true"
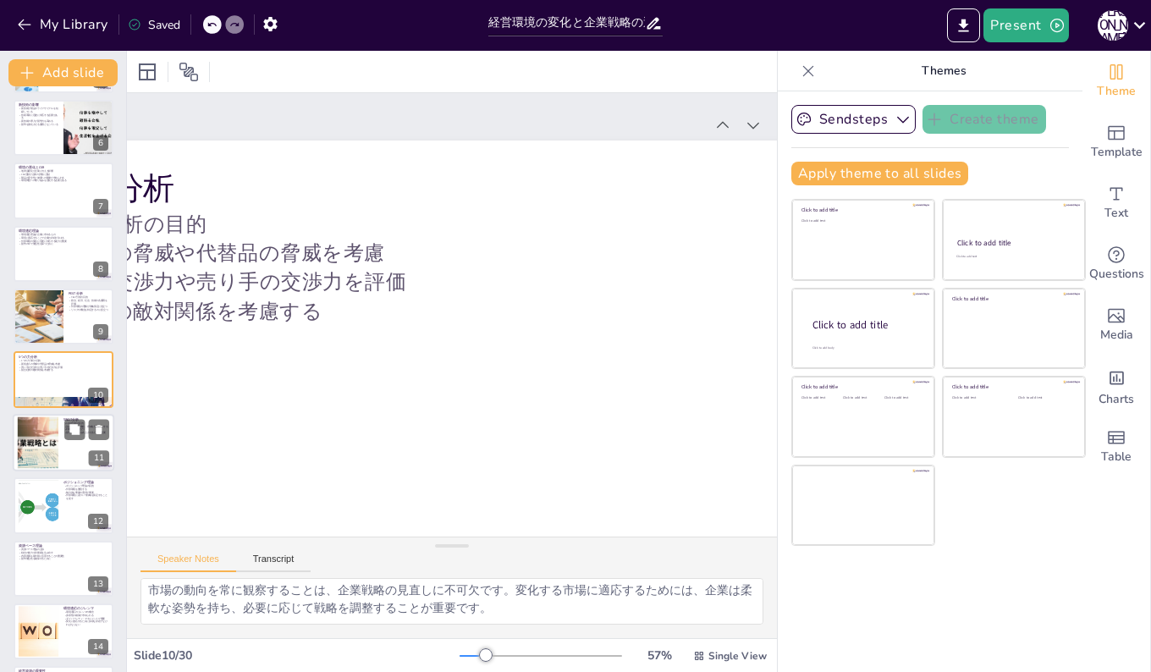
scroll to position [378, 0]
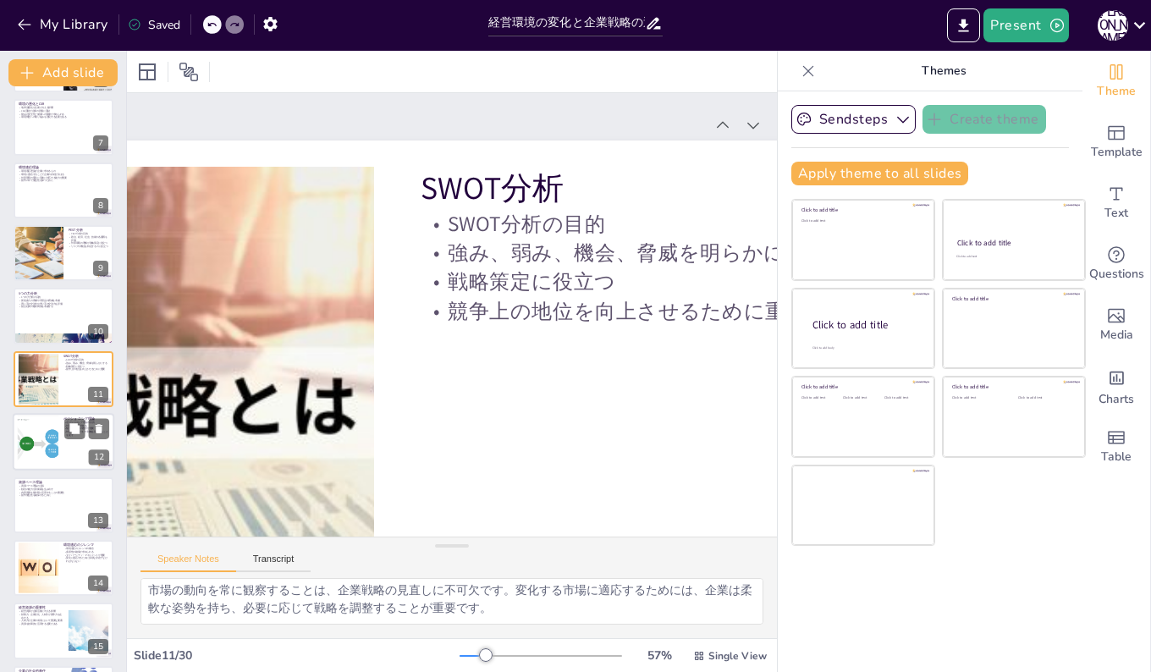
click at [47, 441] on div at bounding box center [38, 442] width 95 height 52
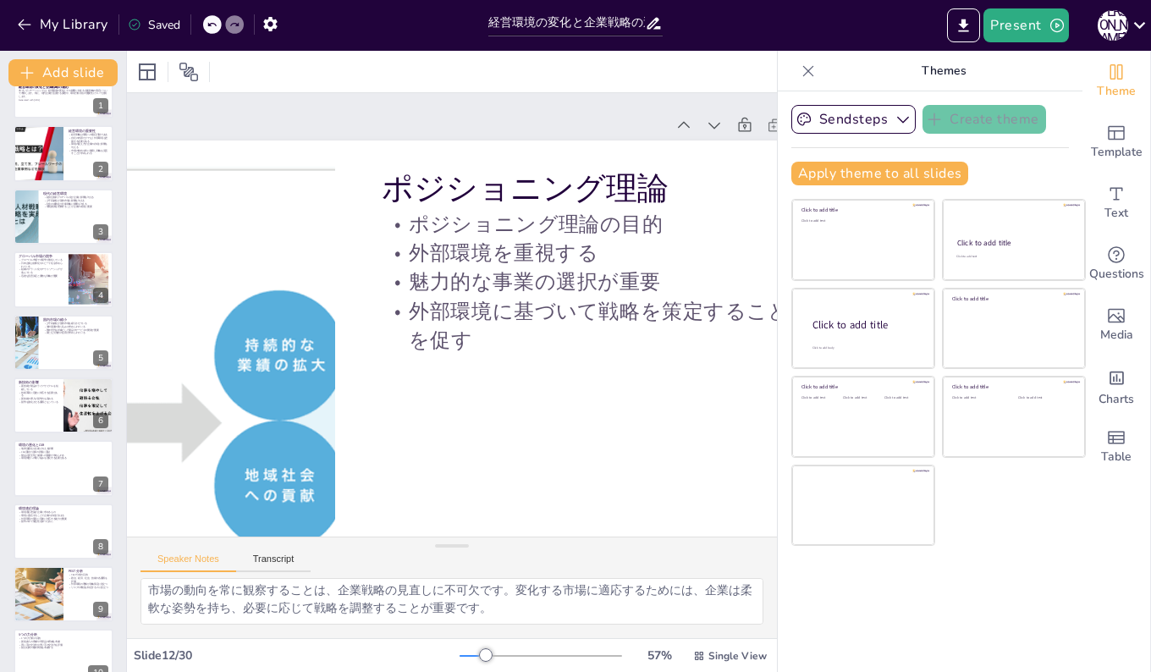
scroll to position [18, 0]
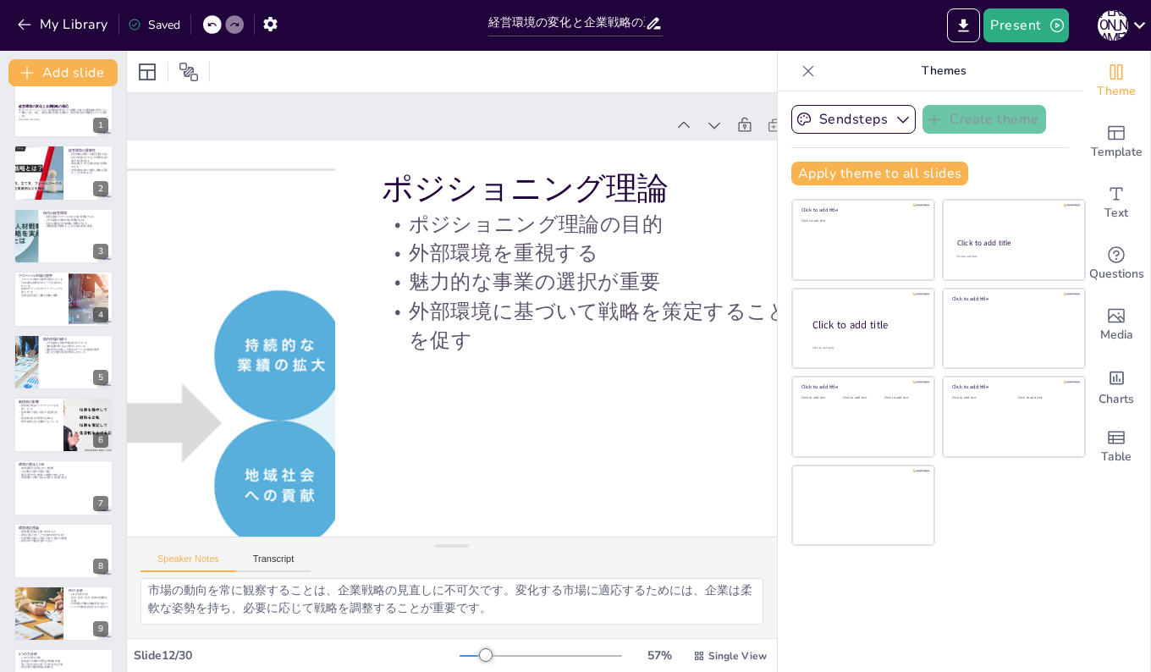
click at [27, 298] on div at bounding box center [64, 299] width 100 height 56
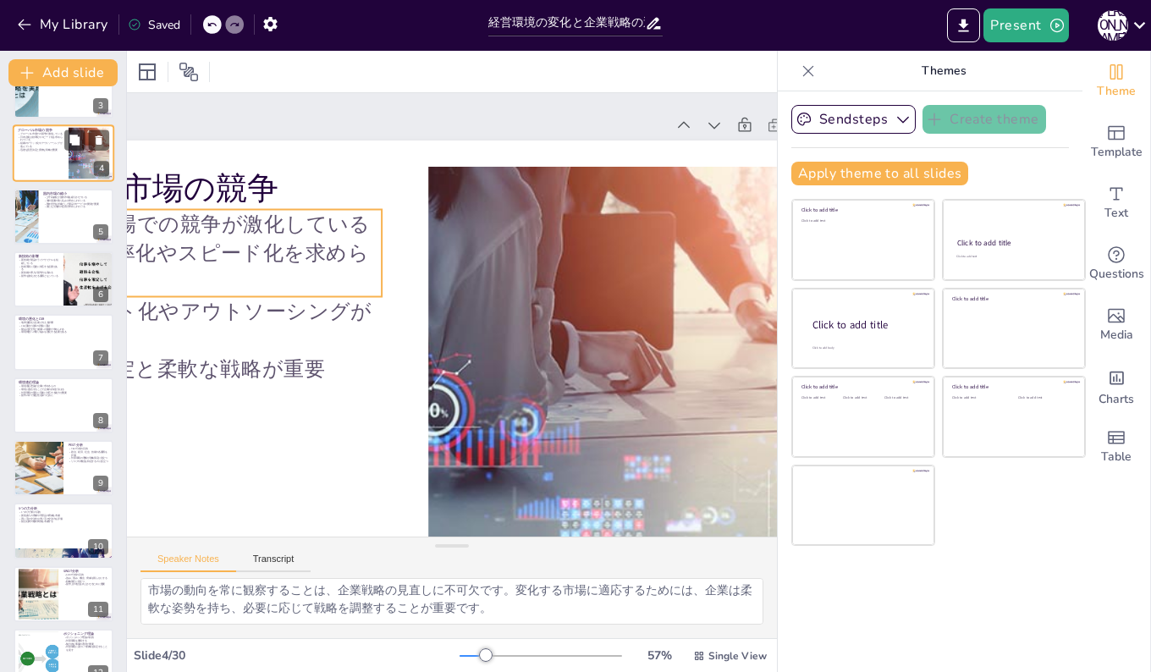
scroll to position [169, 0]
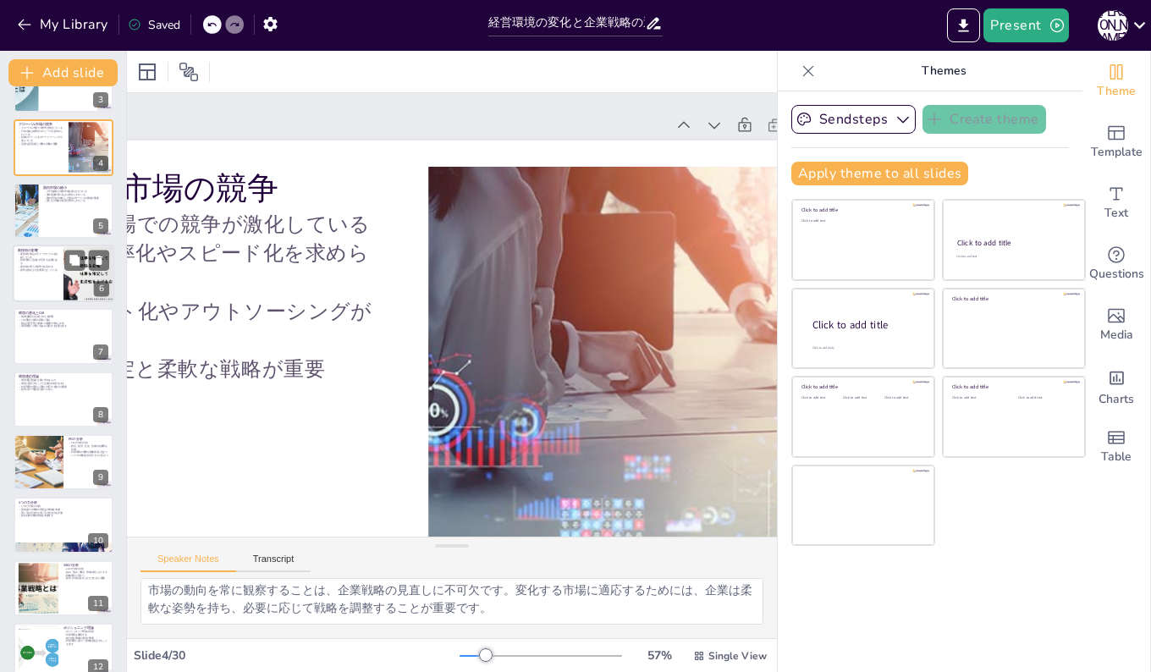
click at [39, 282] on div at bounding box center [64, 274] width 102 height 58
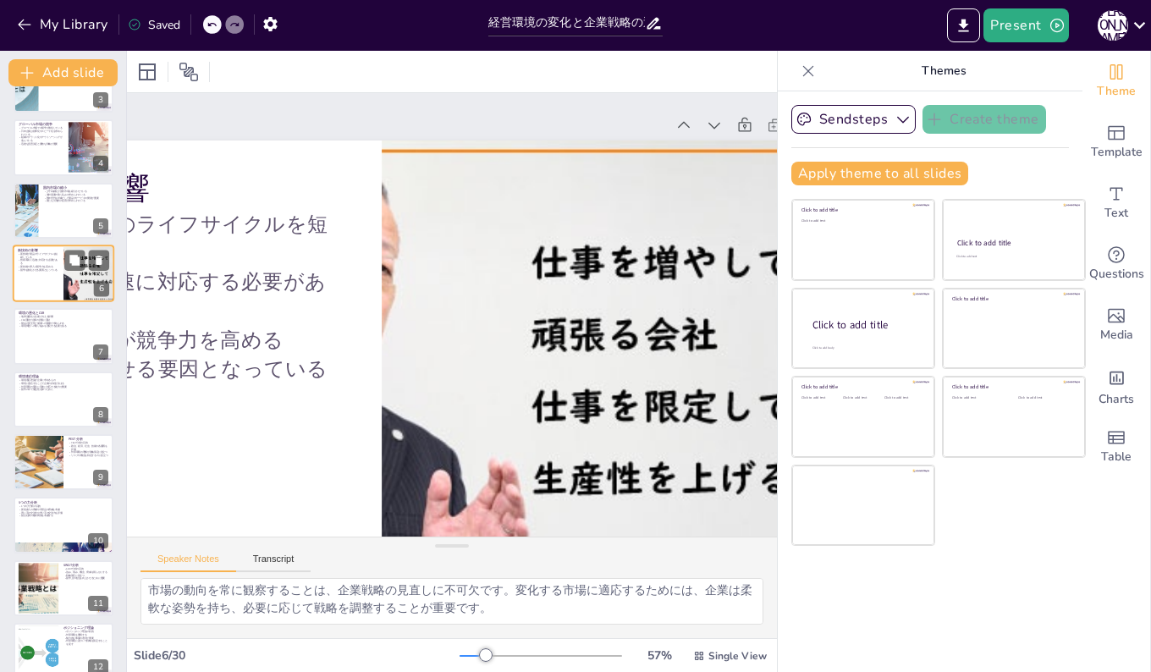
scroll to position [63, 0]
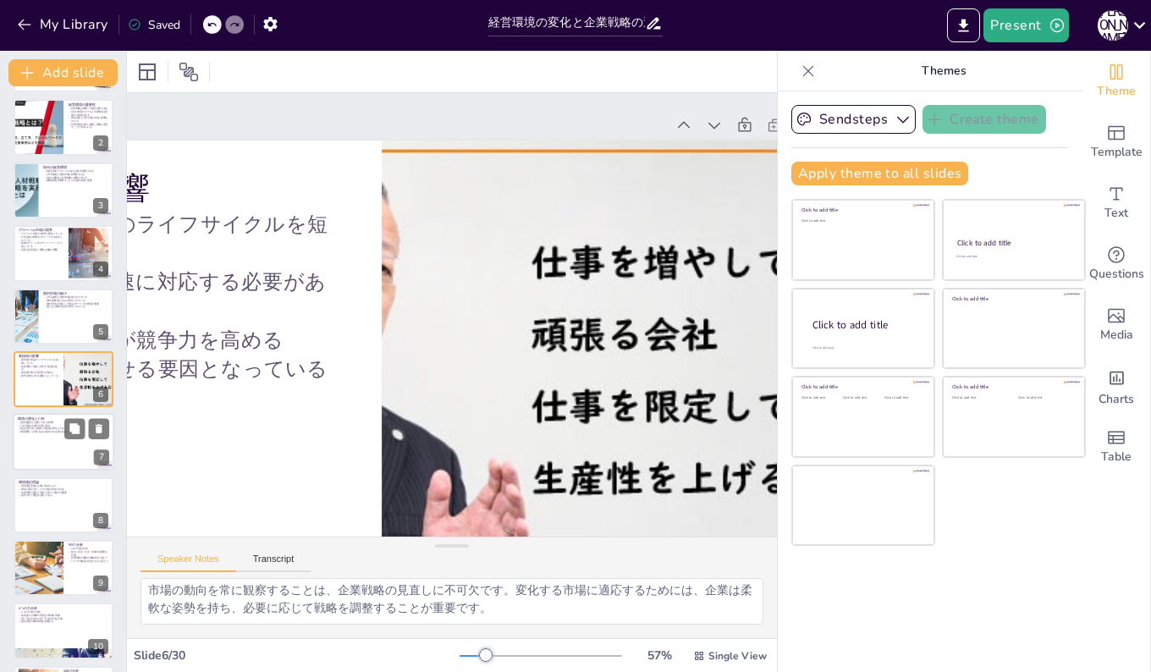
click at [28, 440] on div at bounding box center [64, 443] width 102 height 58
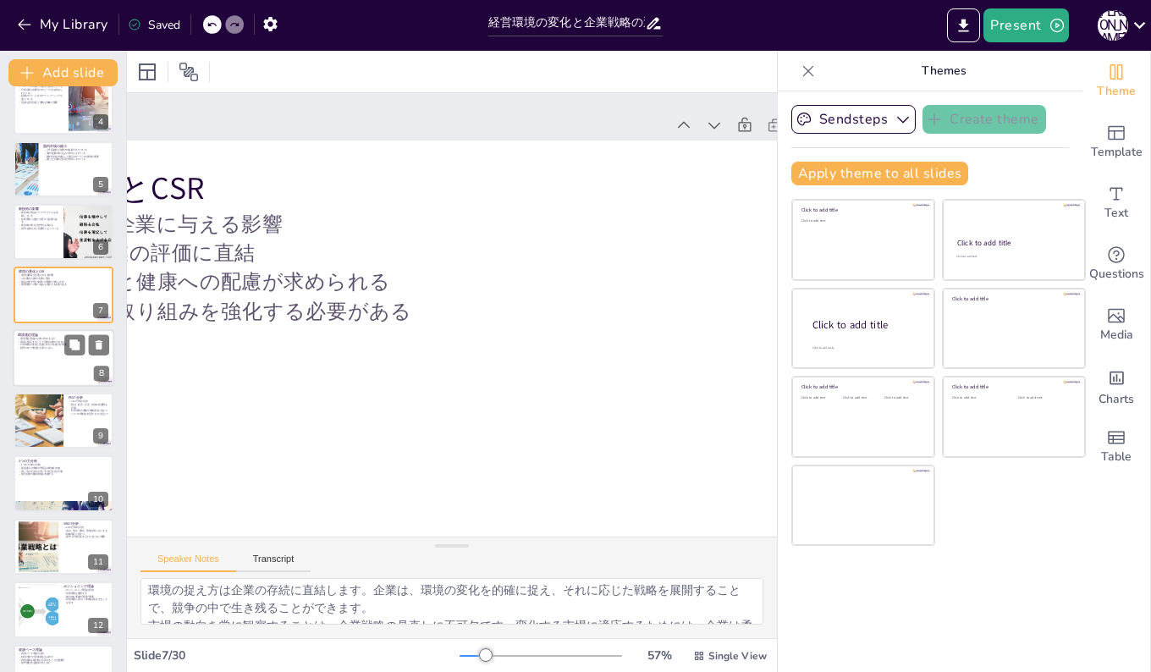
click at [44, 366] on div at bounding box center [64, 358] width 102 height 58
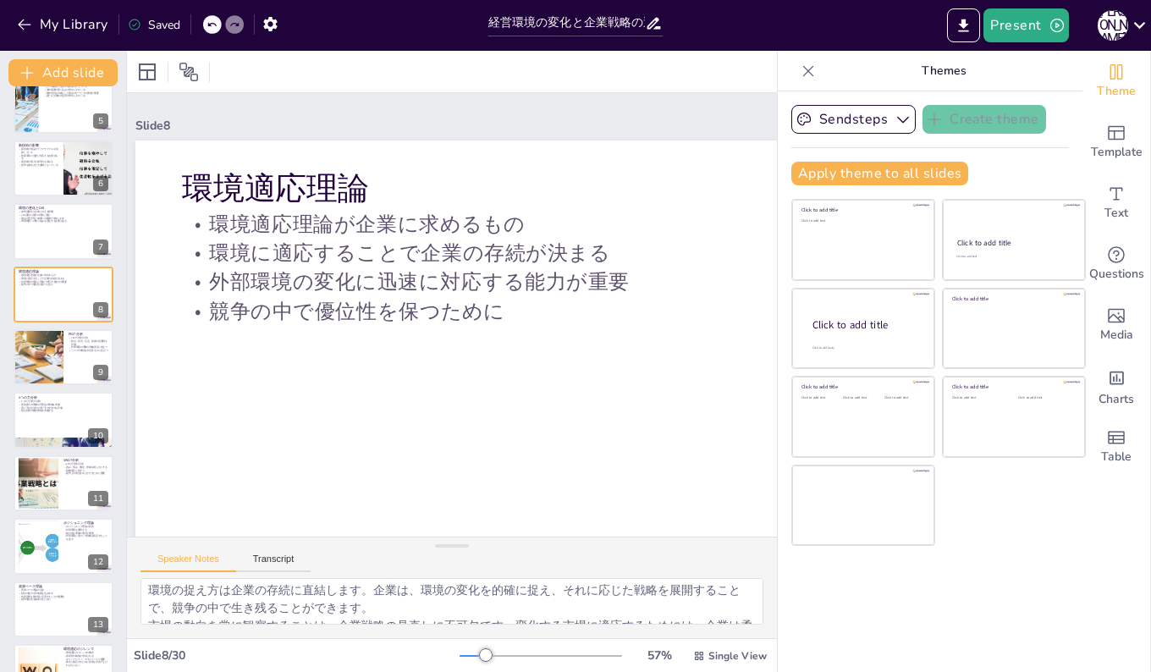
scroll to position [0, 0]
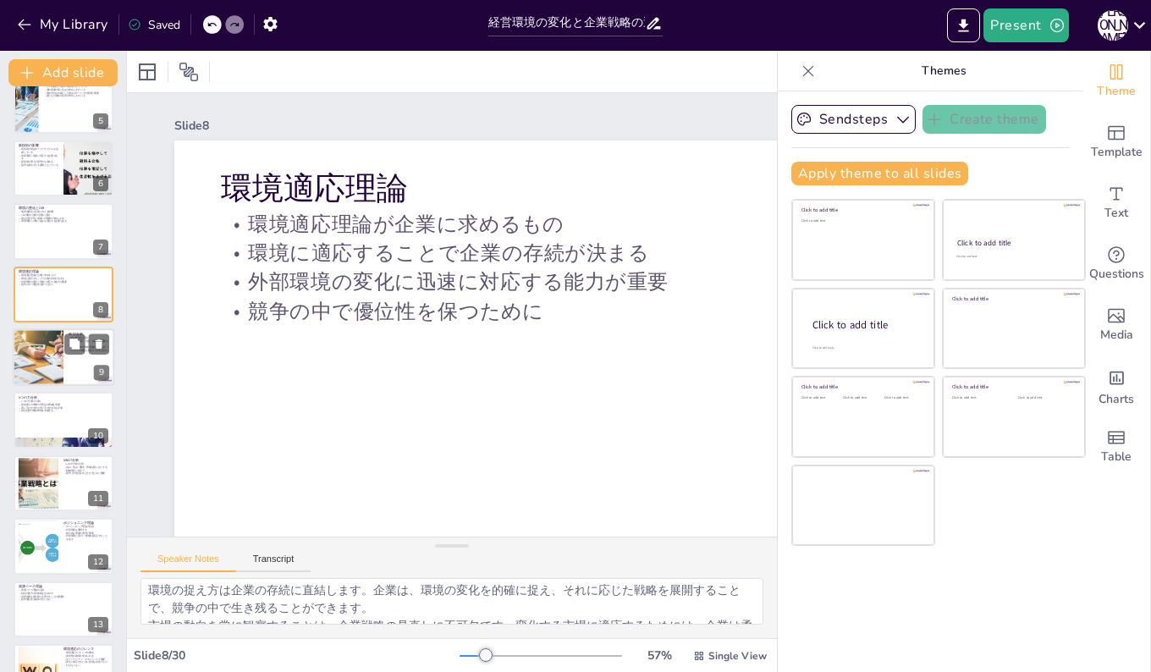
click at [34, 354] on div at bounding box center [38, 357] width 102 height 58
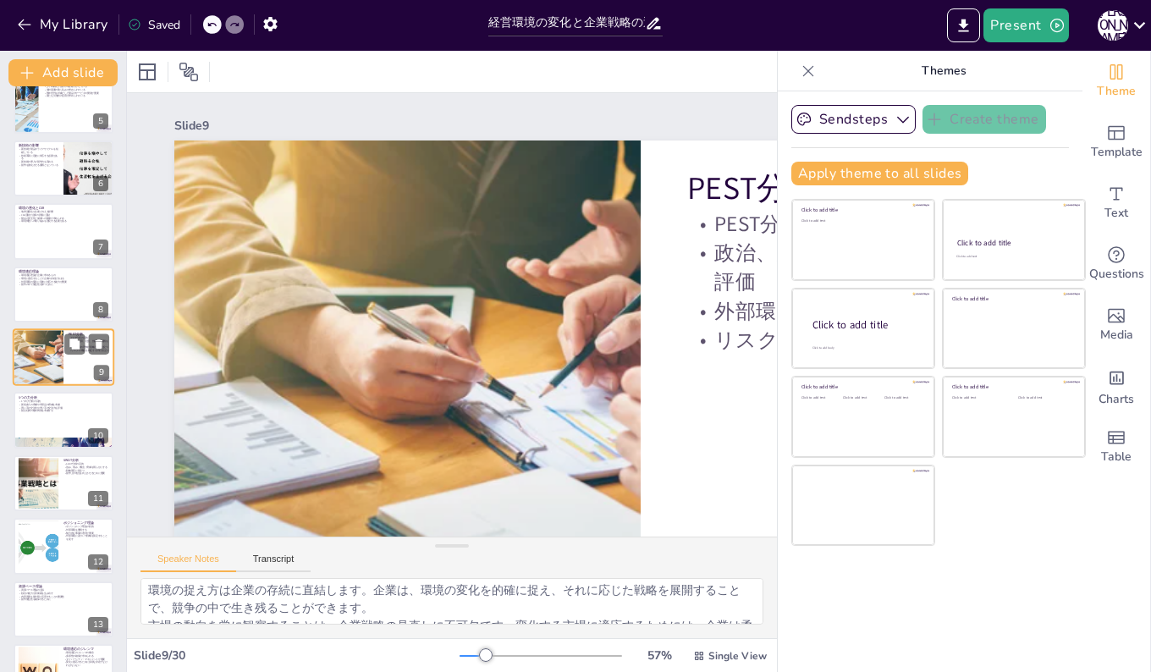
scroll to position [111, 0]
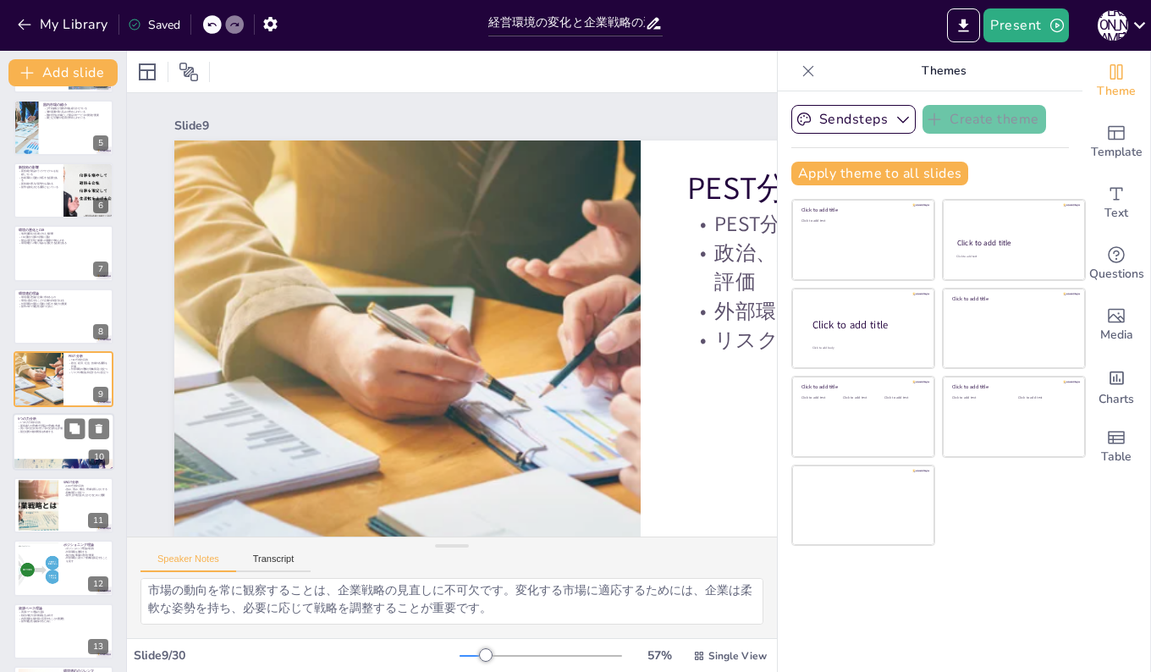
click at [40, 444] on div at bounding box center [64, 443] width 102 height 58
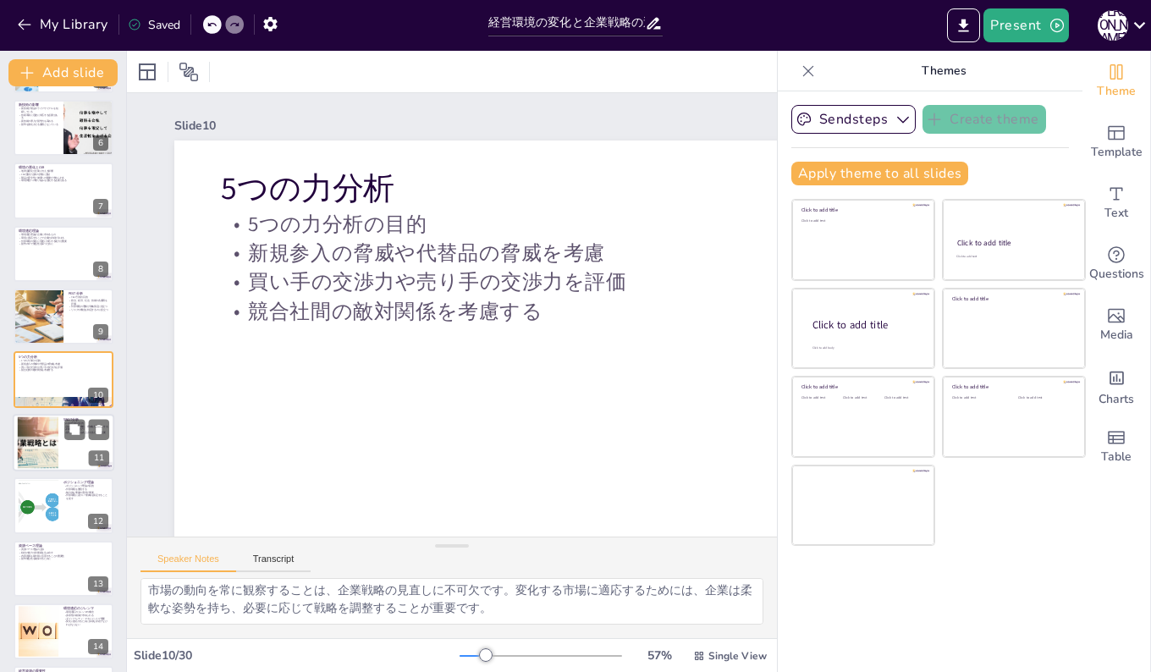
click at [41, 436] on div at bounding box center [38, 442] width 90 height 52
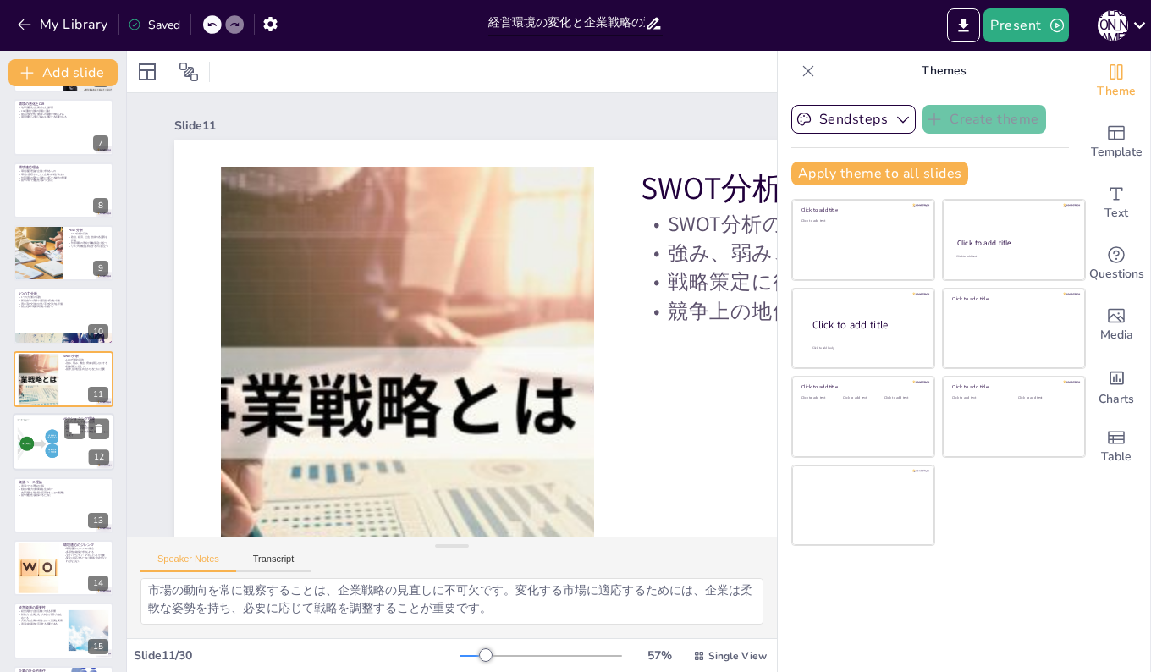
click at [36, 443] on div at bounding box center [38, 442] width 95 height 52
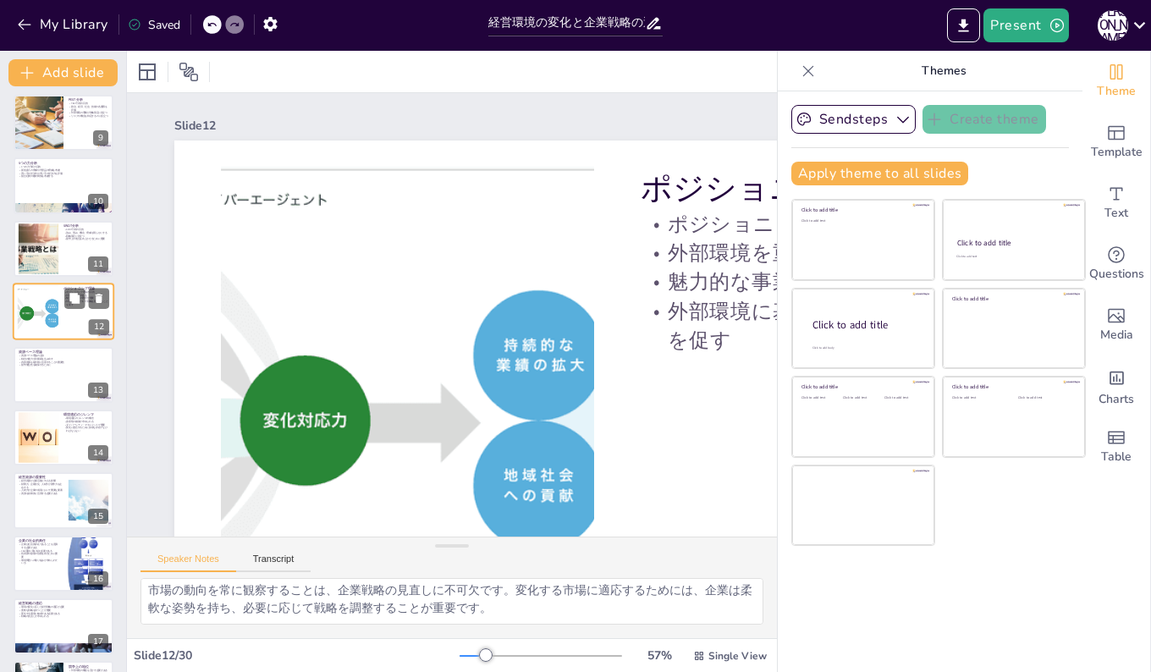
scroll to position [525, 0]
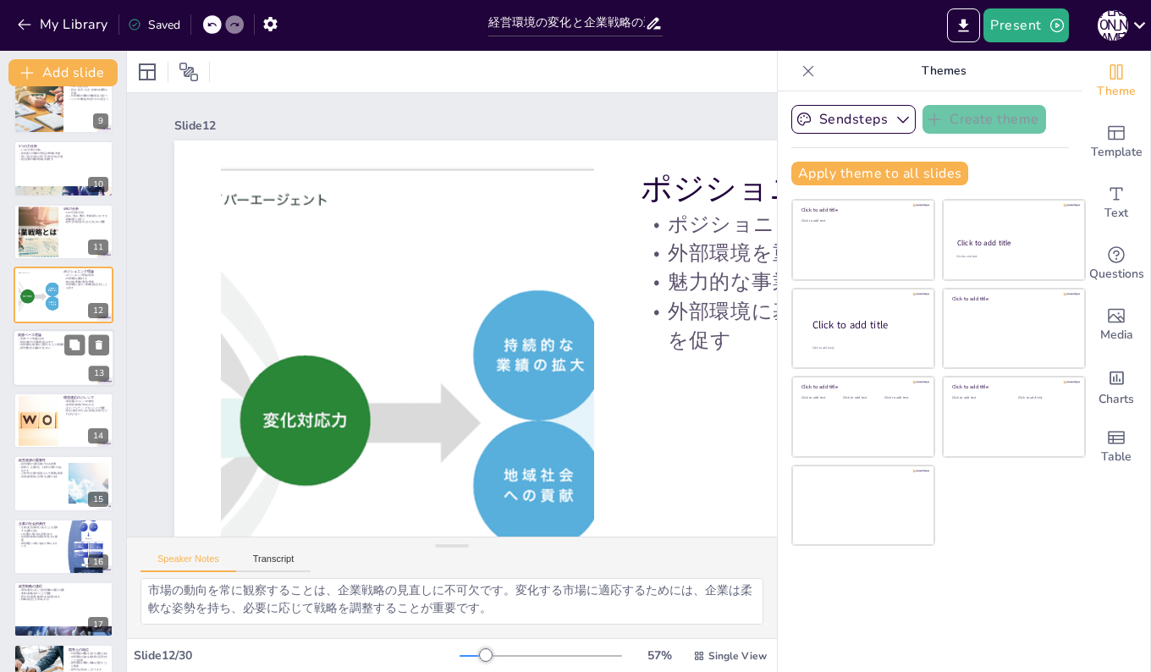
click at [32, 355] on div at bounding box center [64, 358] width 102 height 58
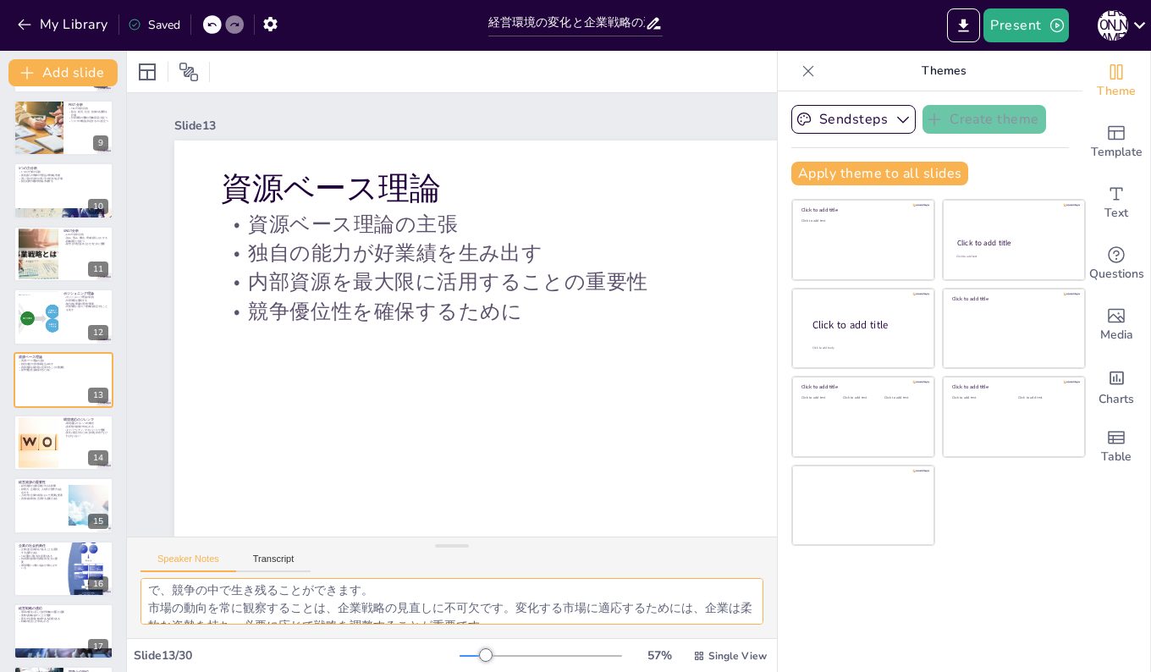
drag, startPoint x: 152, startPoint y: 586, endPoint x: 425, endPoint y: 626, distance: 275.5
click at [425, 626] on div "資源ベース理論は、企業の競争優位性が内部環境に依存することを主張します。企業は、内部資源を最大限に活用する必要があります。 独自の能力は、企業が好業績を生み出…" at bounding box center [452, 608] width 650 height 60
drag, startPoint x: 153, startPoint y: 588, endPoint x: 460, endPoint y: 690, distance: 323.5
click at [460, 671] on html "My Library Saved 経営環境の変化と企業戦略の適応 Present [PERSON_NAME] Document fonts Akatab Re…" at bounding box center [575, 336] width 1151 height 672
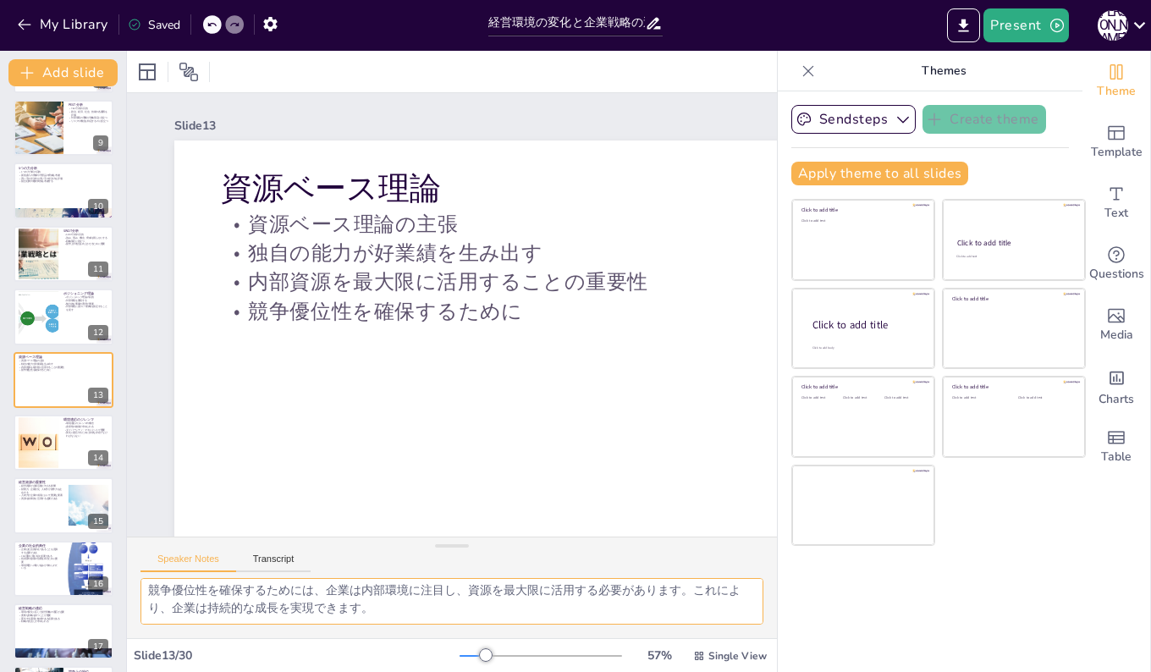
click at [442, 612] on textarea "資源ベース理論は、企業の競争優位性が内部環境に依存することを主張します。企業は、内部資源を最大限に活用する必要があります。 独自の能力は、企業が好業績を生み出…" at bounding box center [451, 601] width 623 height 47
click at [23, 183] on div at bounding box center [64, 191] width 102 height 58
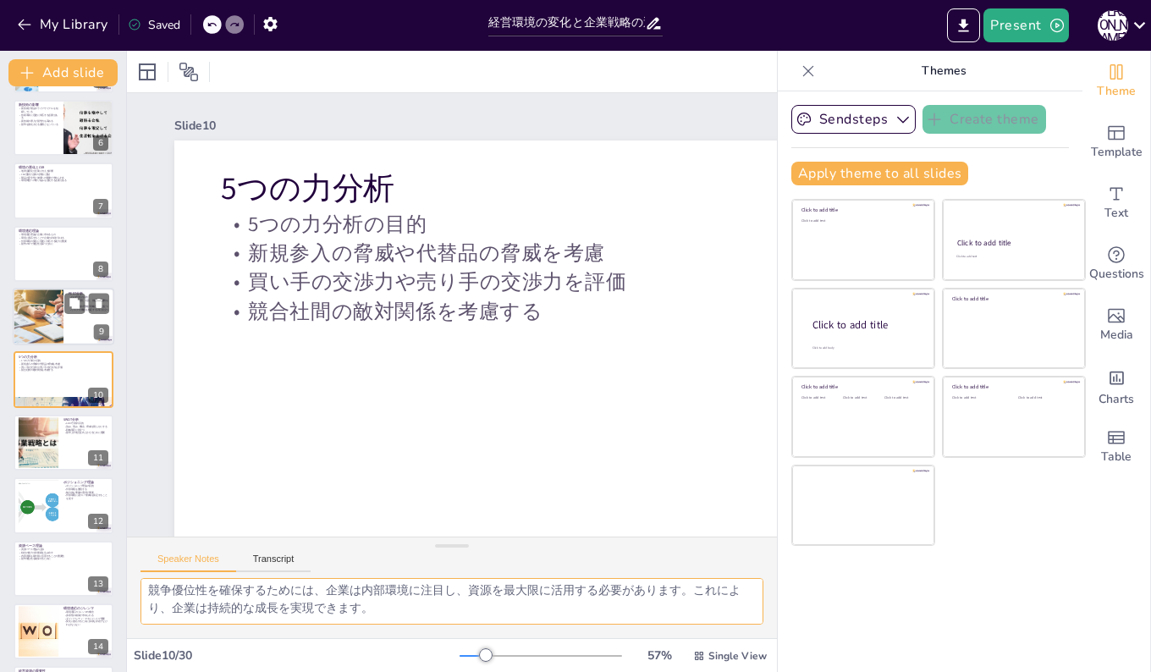
click at [23, 302] on div at bounding box center [38, 317] width 102 height 58
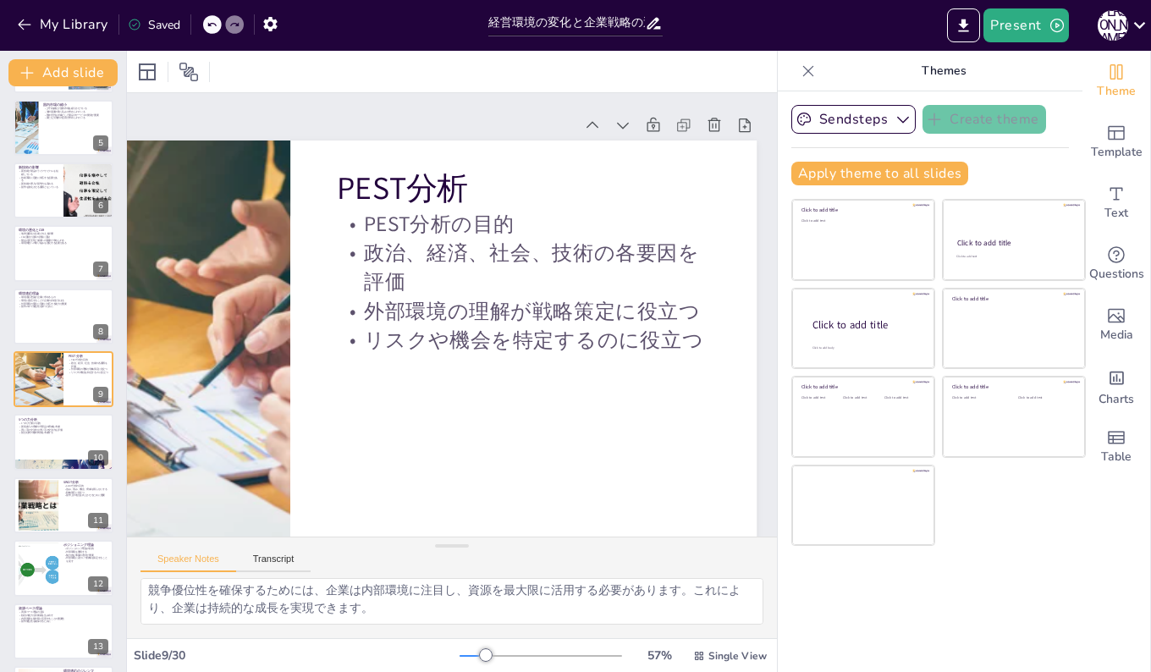
scroll to position [0, 356]
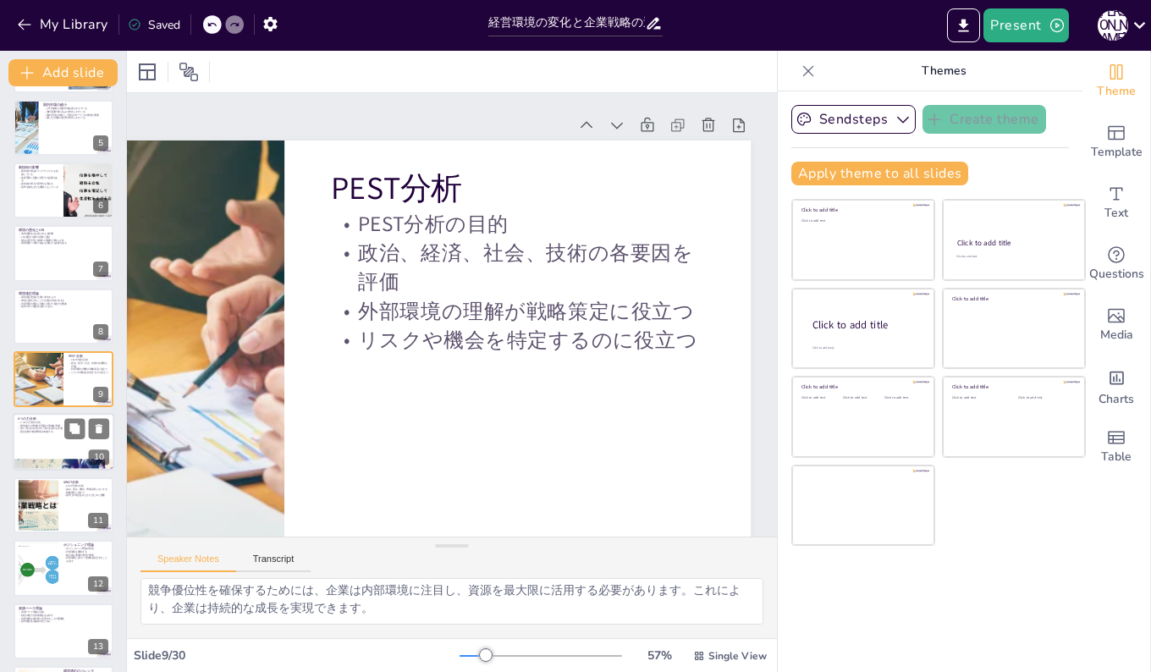
click at [41, 439] on div at bounding box center [64, 443] width 102 height 58
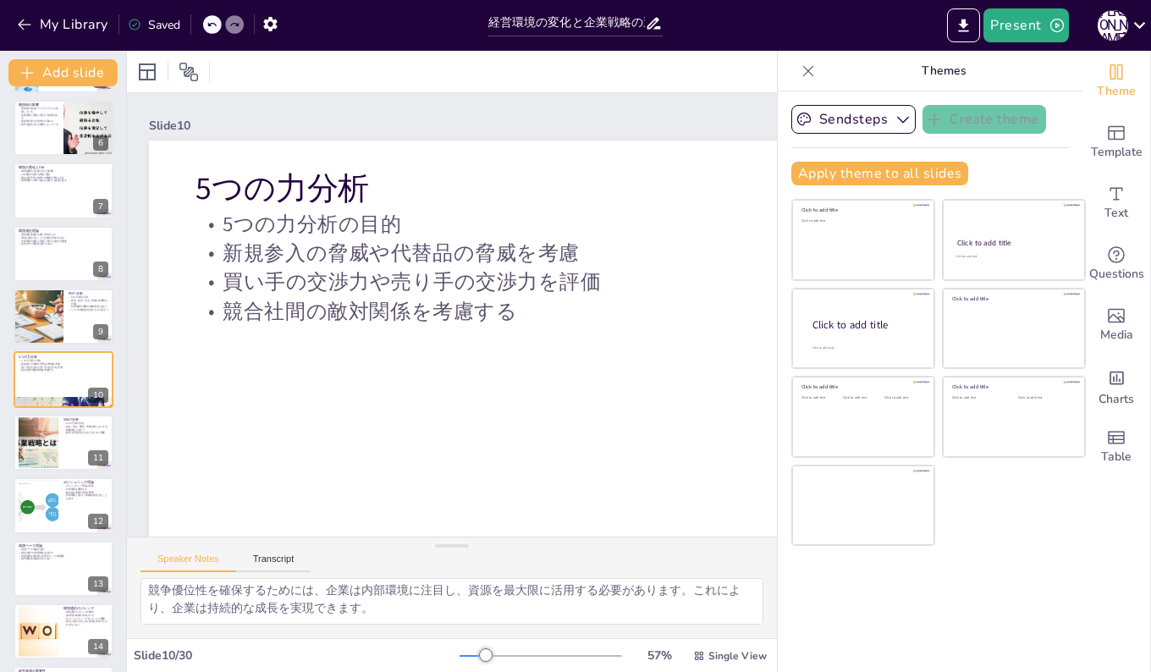
scroll to position [0, 0]
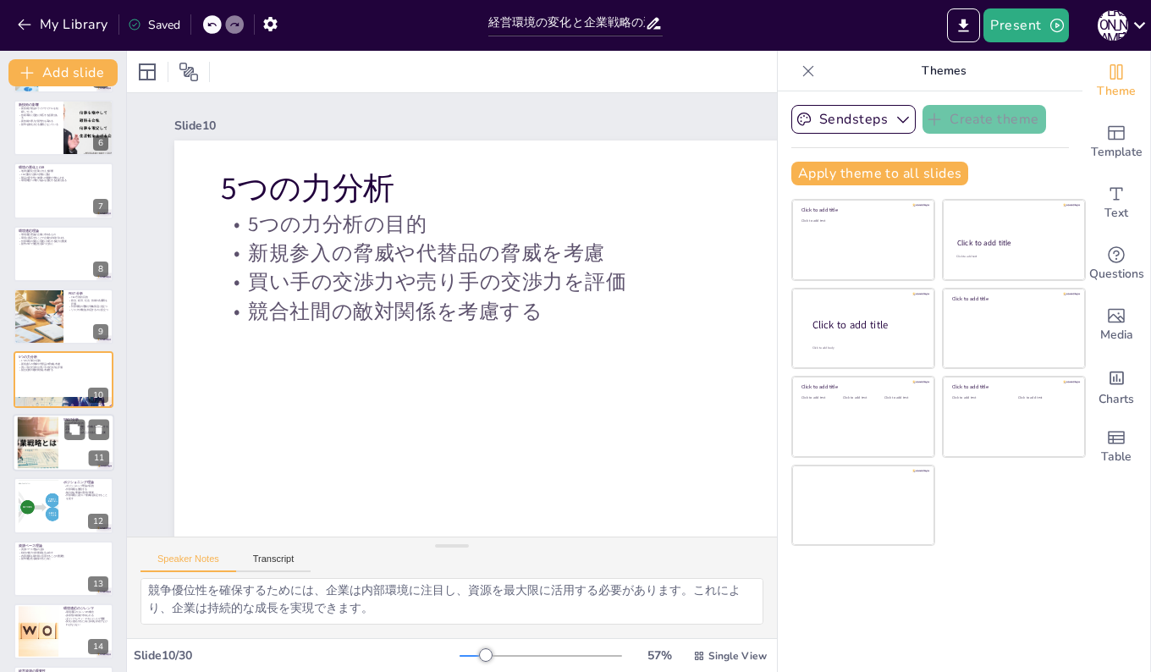
click at [31, 437] on div at bounding box center [38, 442] width 90 height 52
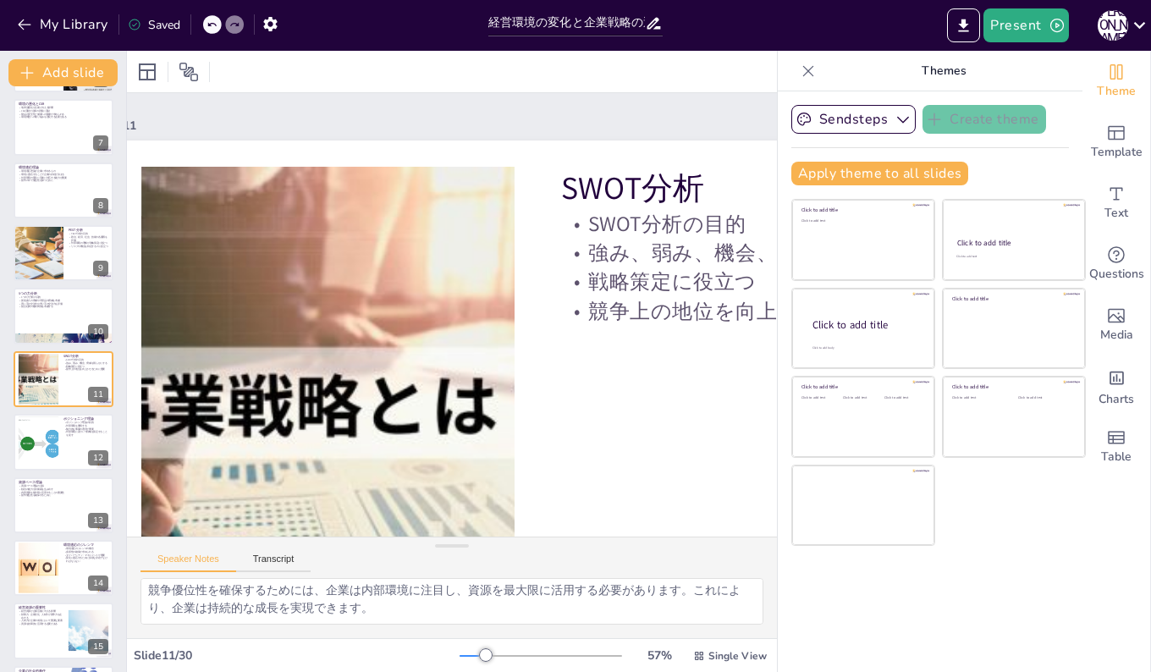
scroll to position [0, 85]
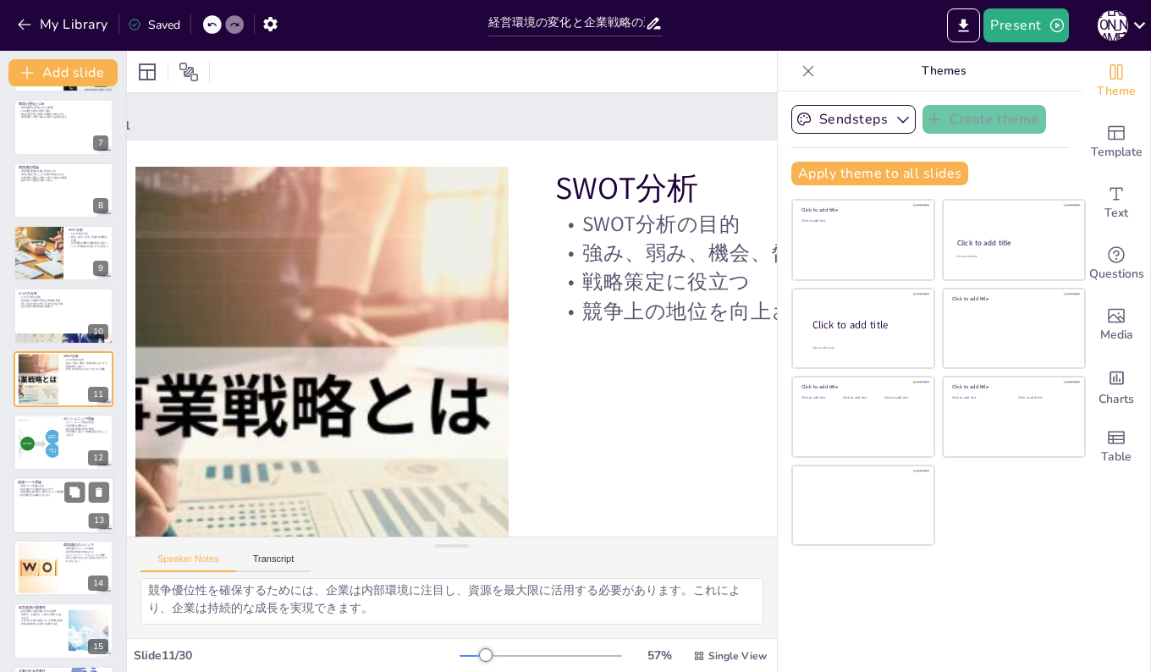
click at [39, 490] on p "内部資源を最大限に活用することの重要性" at bounding box center [63, 491] width 91 height 3
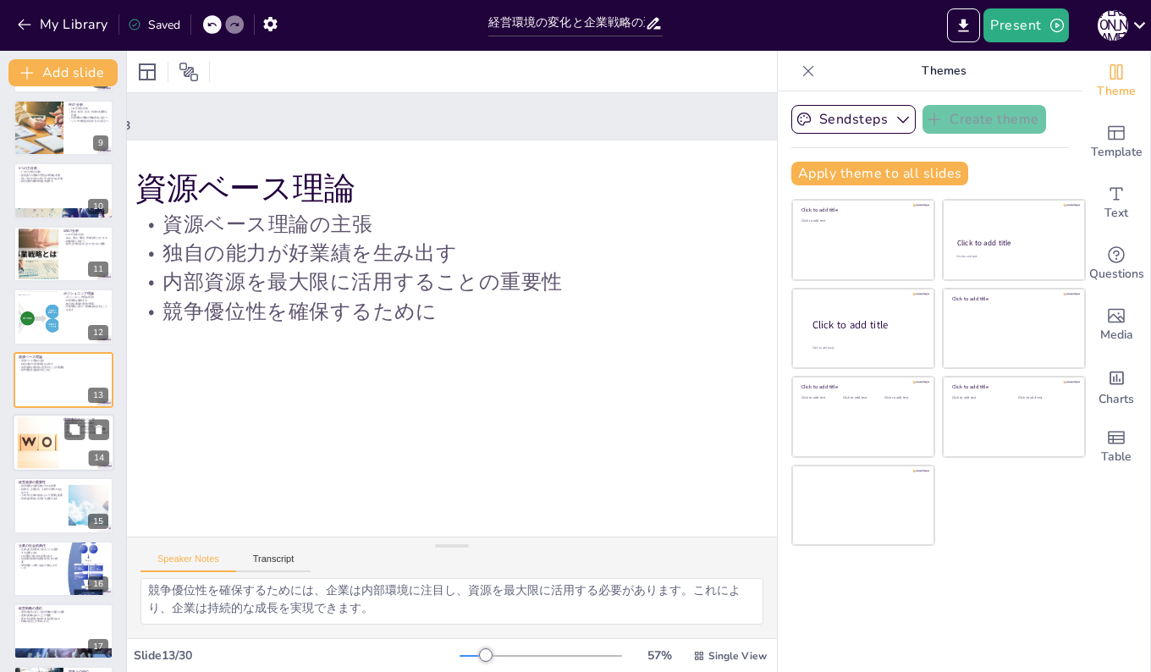
click at [43, 453] on div at bounding box center [37, 443] width 77 height 52
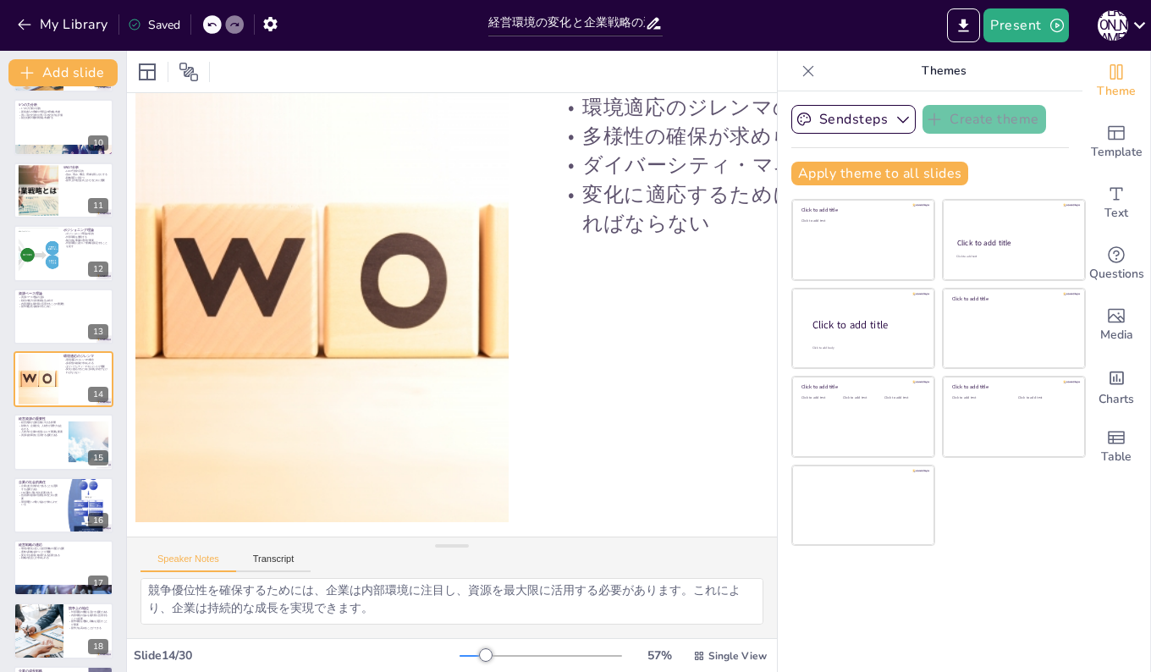
scroll to position [141, 85]
